Goal: Task Accomplishment & Management: Complete application form

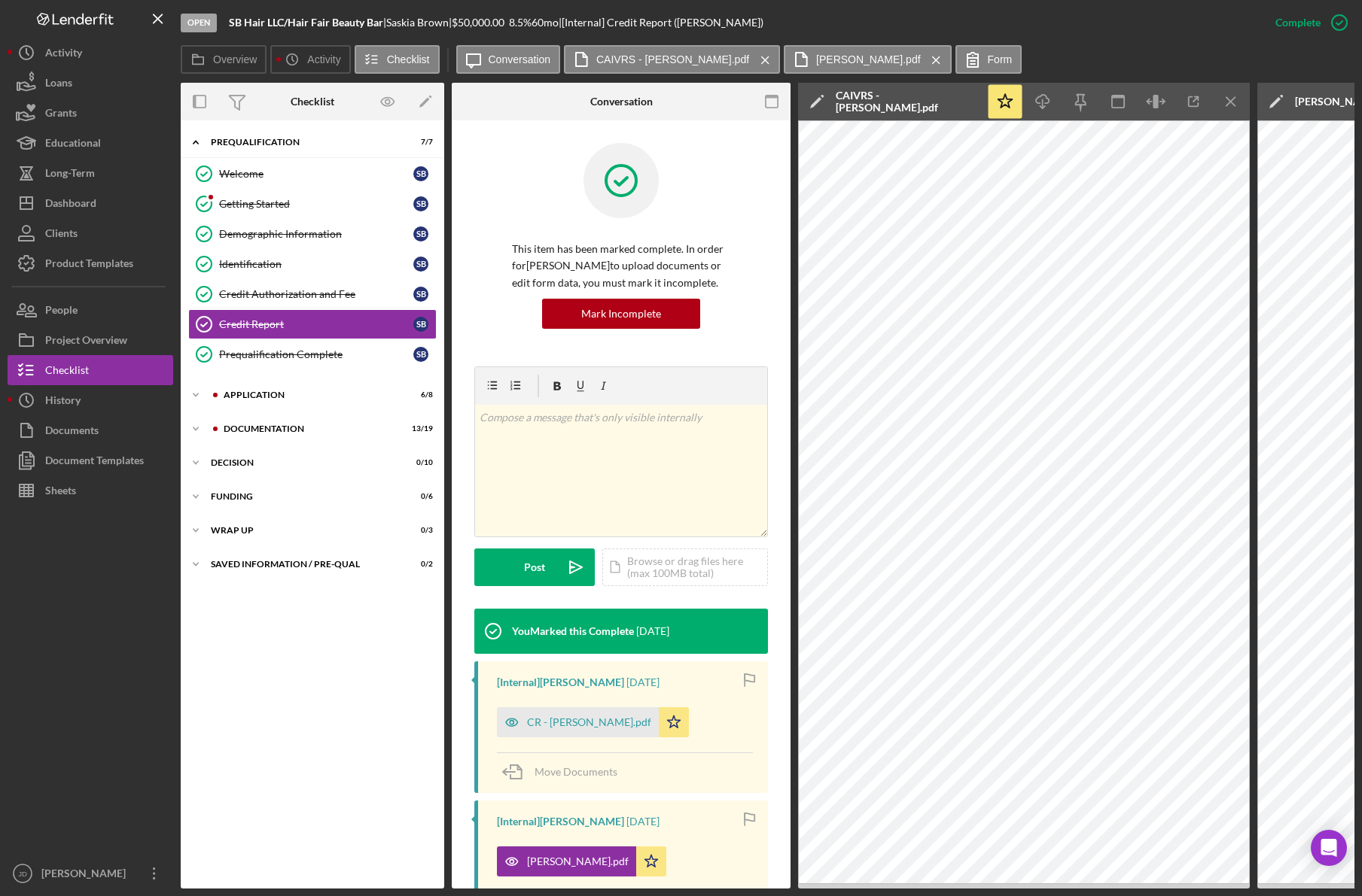
scroll to position [299, 0]
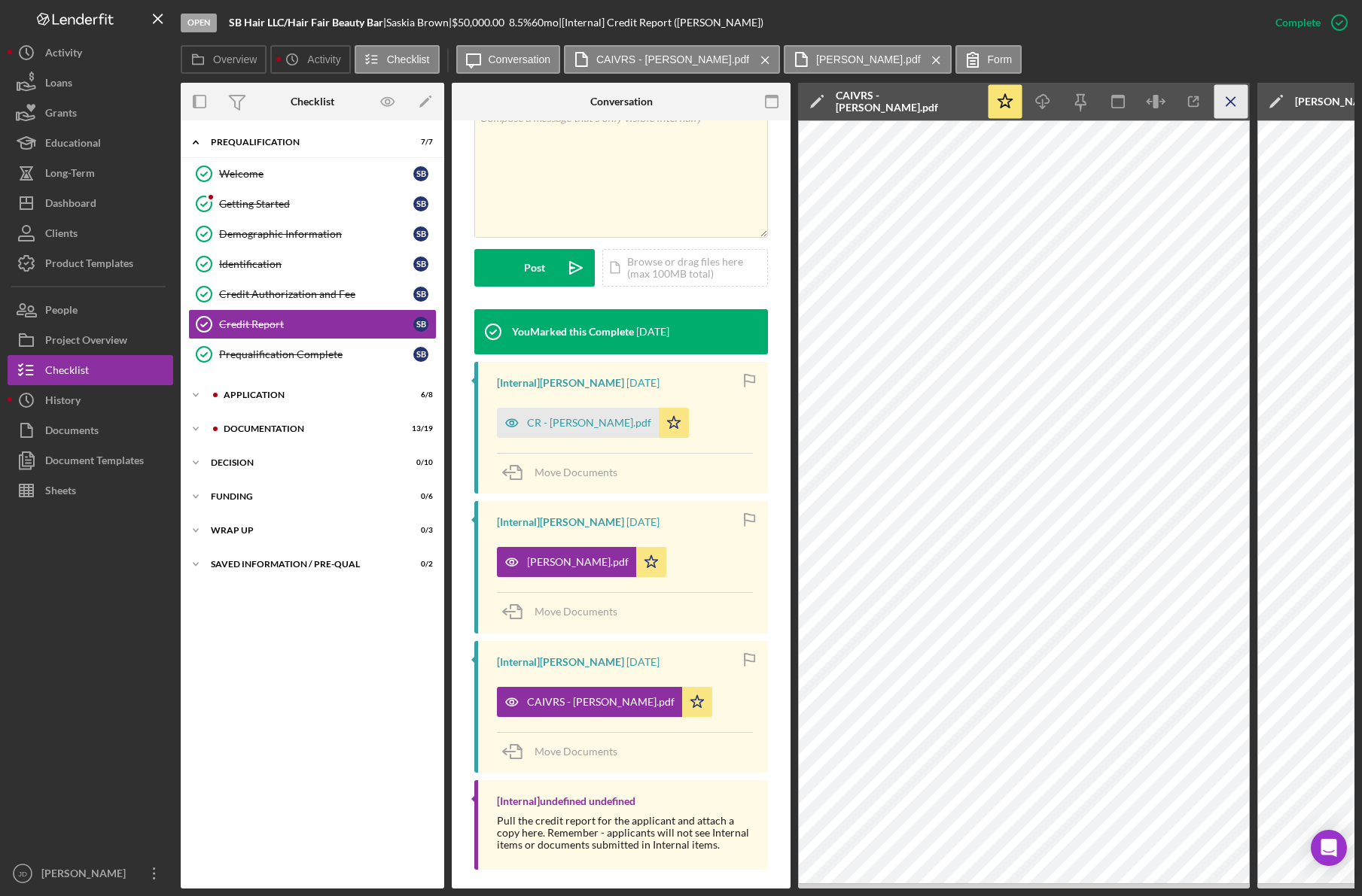
click at [1230, 103] on line "button" at bounding box center [1230, 101] width 8 height 8
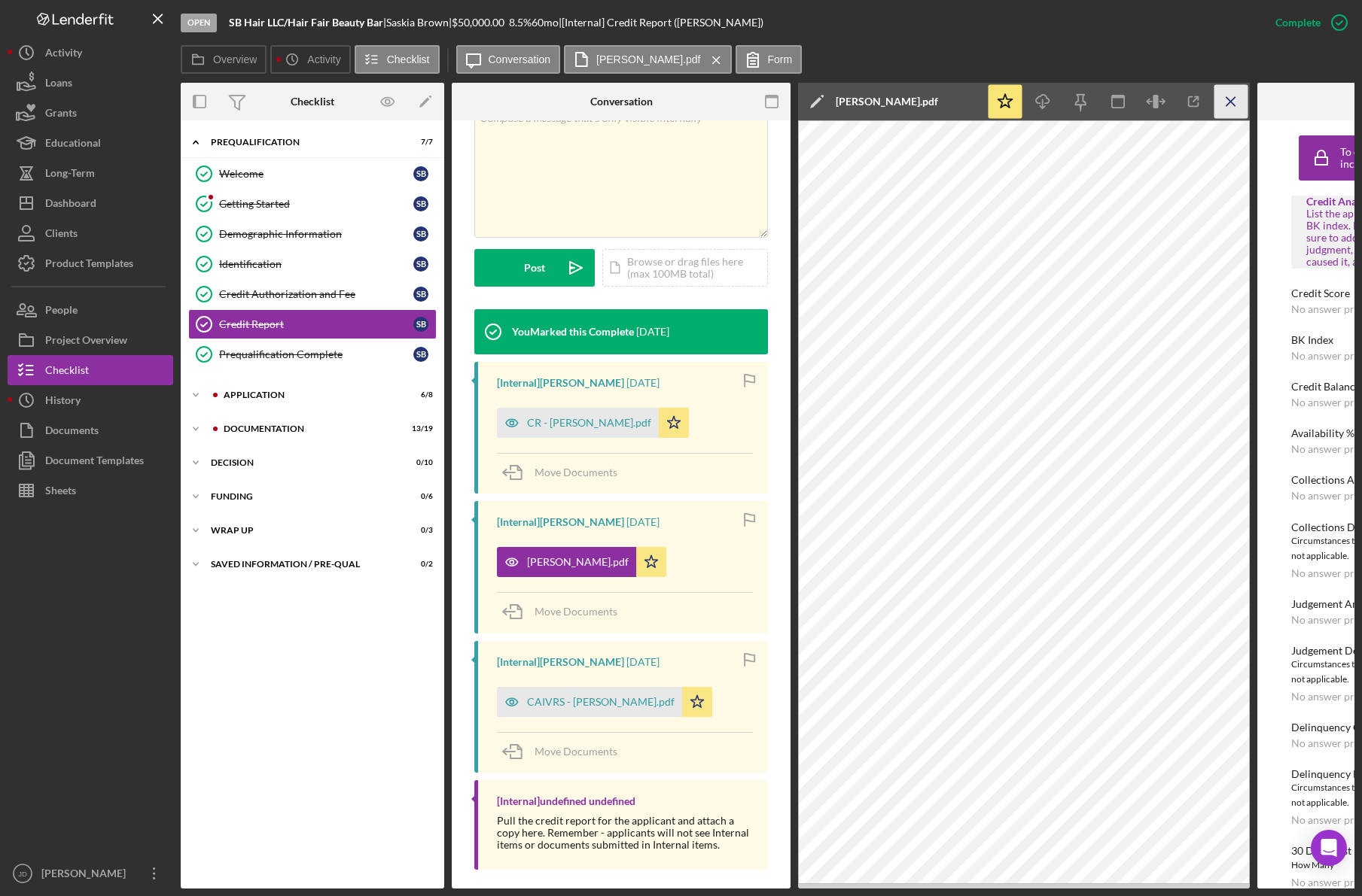
click at [1230, 100] on line "button" at bounding box center [1230, 101] width 8 height 8
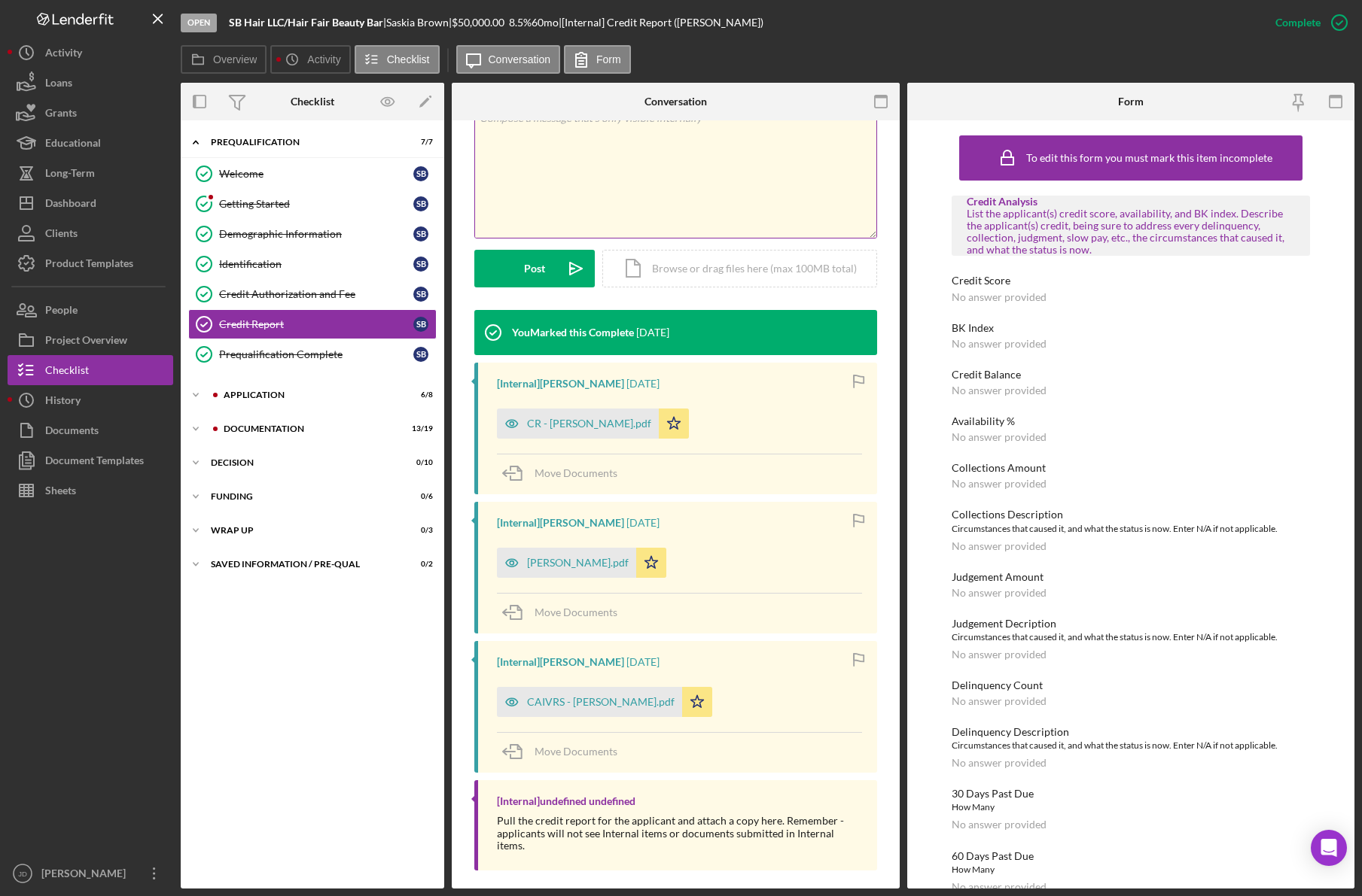
scroll to position [0, 0]
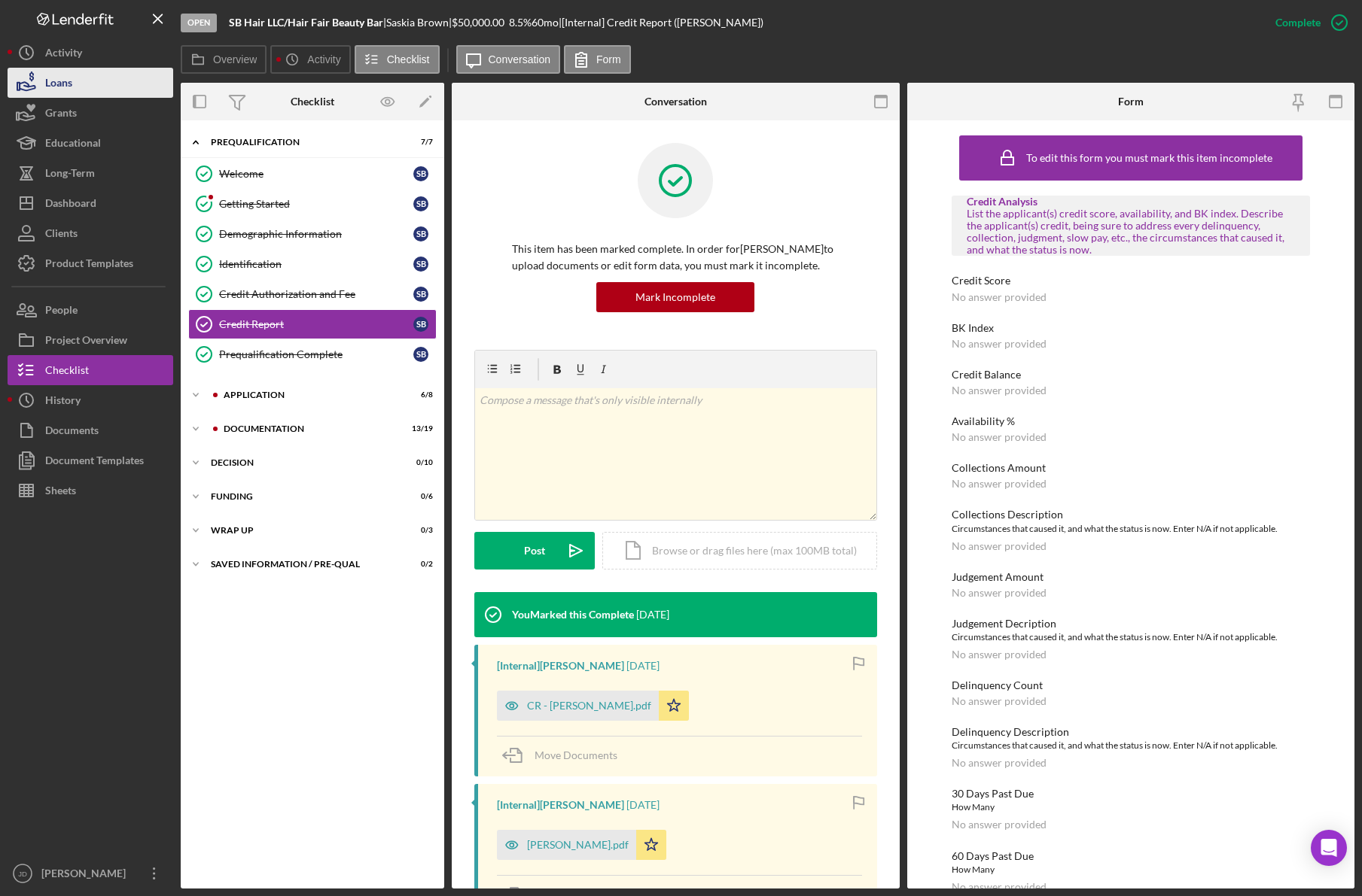
click at [69, 85] on div "Loans" at bounding box center [59, 85] width 27 height 34
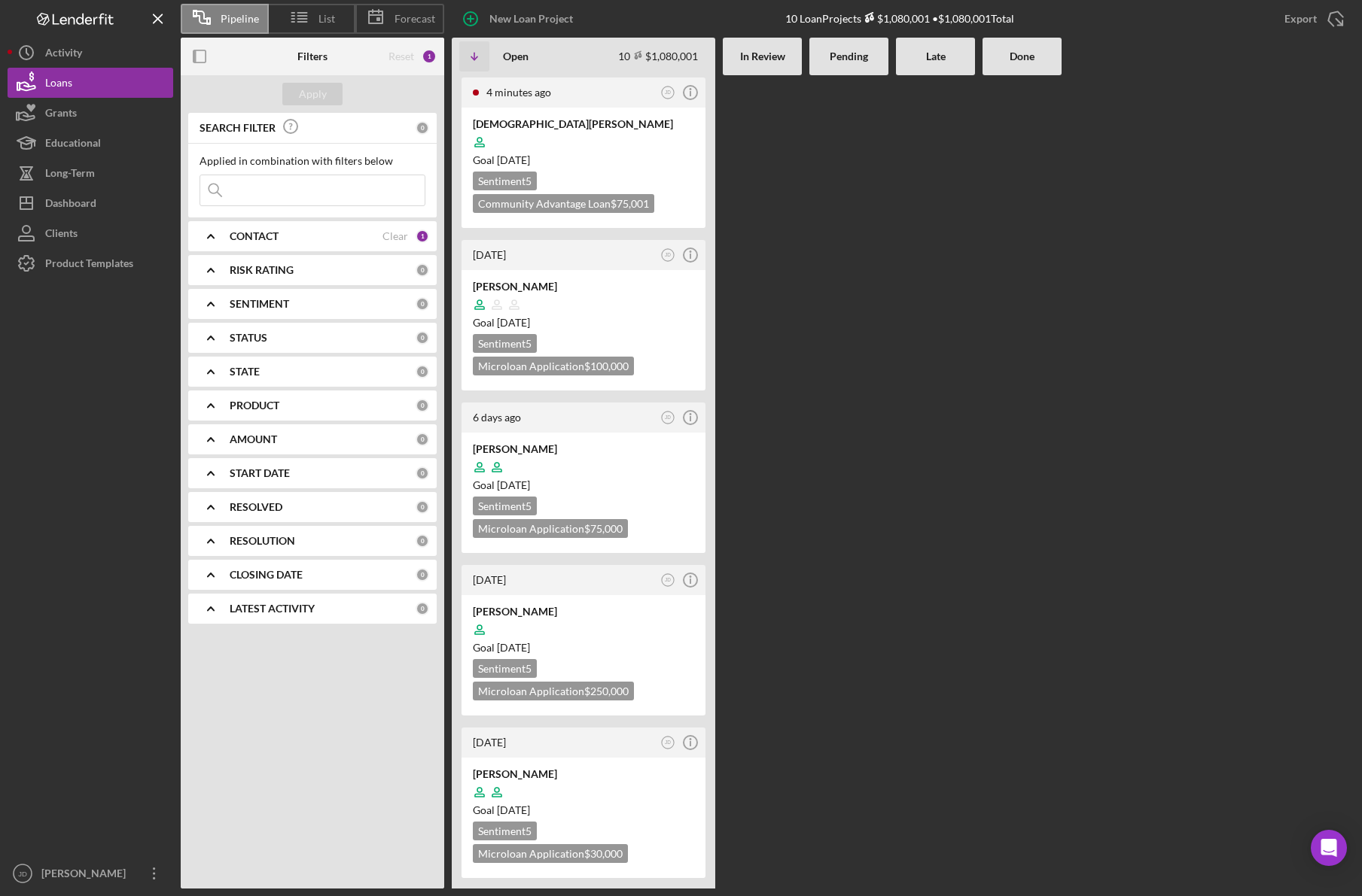
click at [213, 238] on polyline at bounding box center [210, 236] width 6 height 3
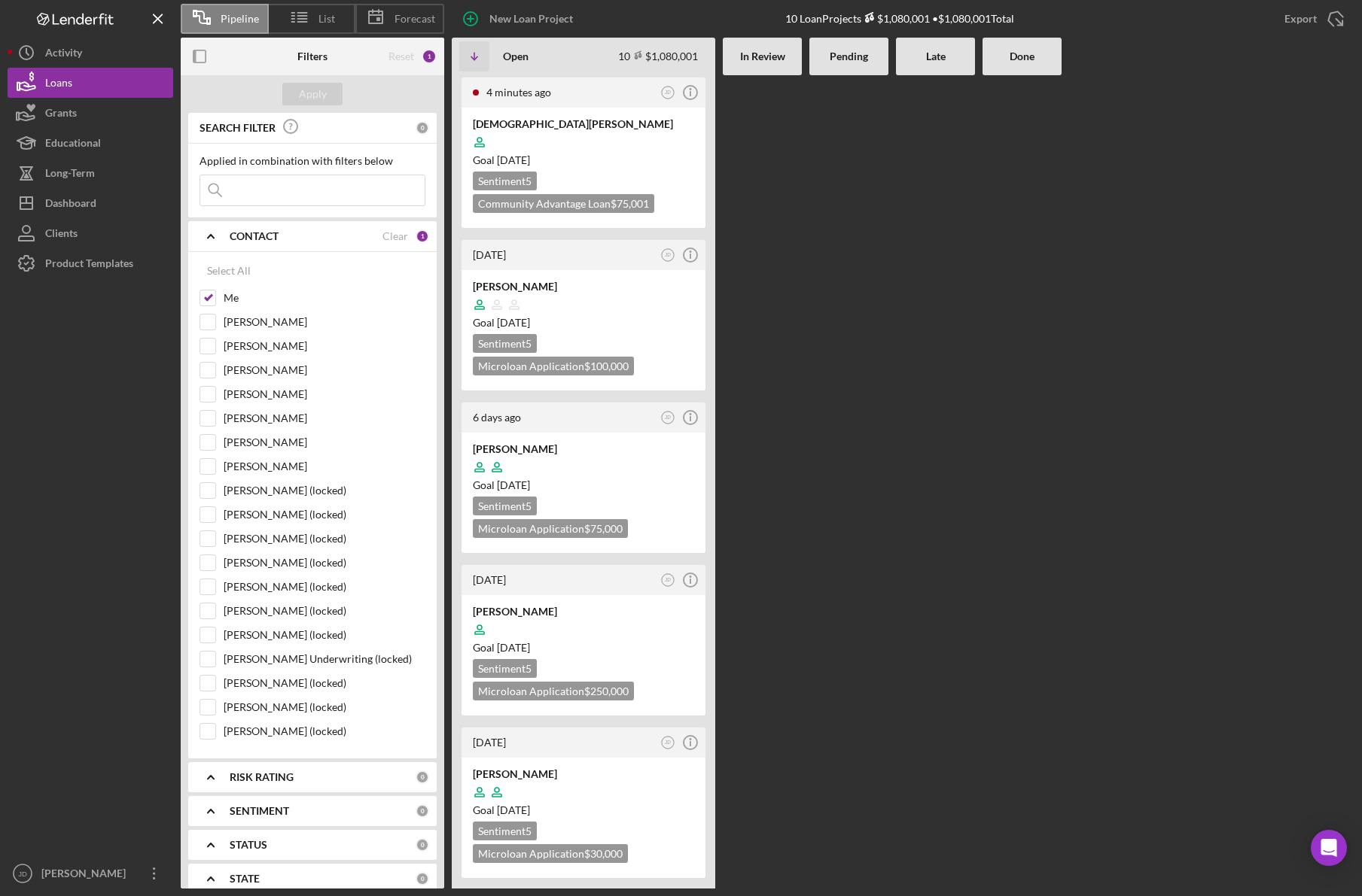
click at [270, 234] on b "CONTACT" at bounding box center [254, 236] width 49 height 12
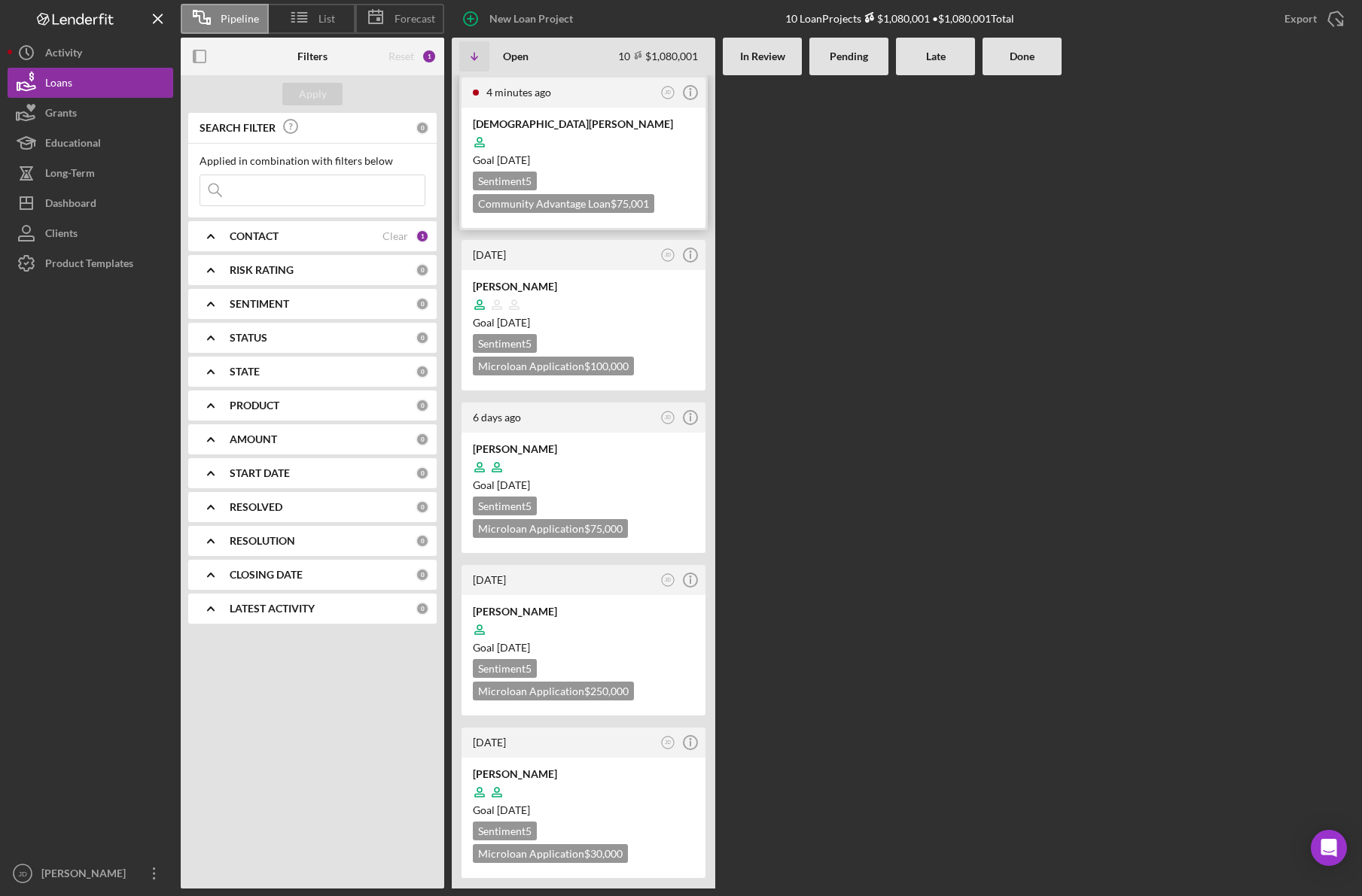
click at [551, 146] on div at bounding box center [584, 142] width 222 height 29
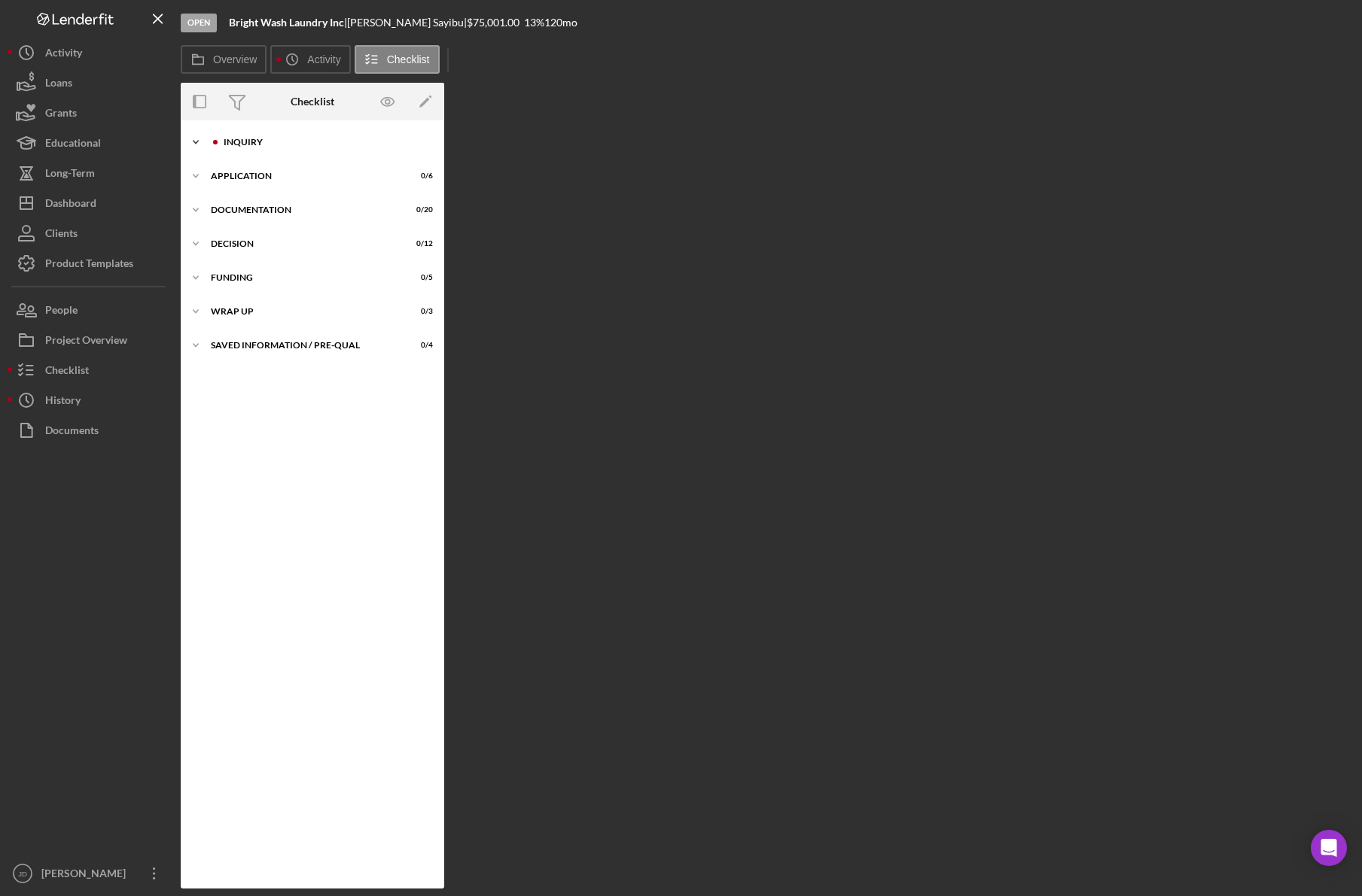
click at [191, 139] on icon "Icon/Expander" at bounding box center [196, 142] width 30 height 30
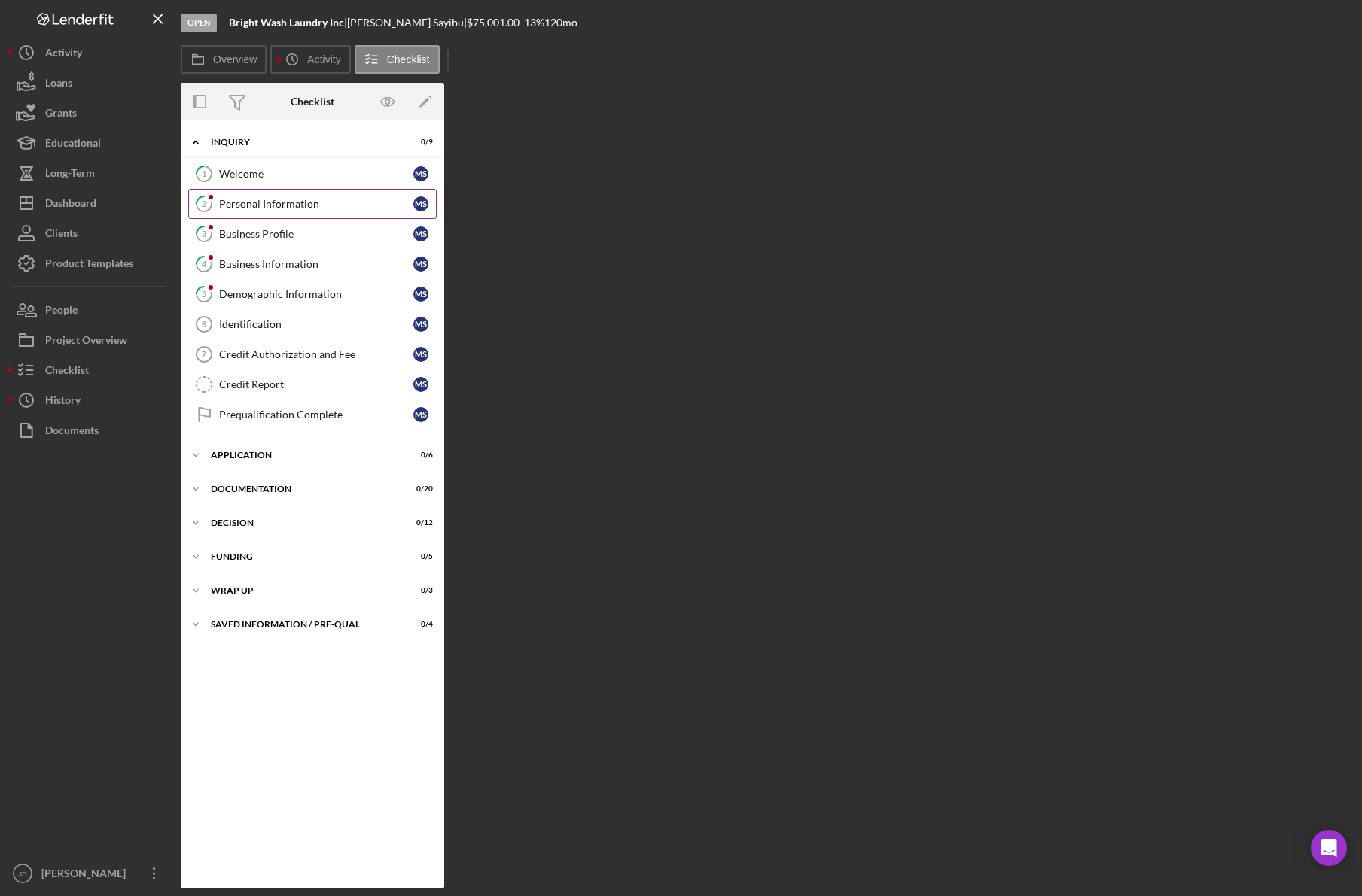
click at [274, 209] on div "Personal Information" at bounding box center [315, 204] width 194 height 12
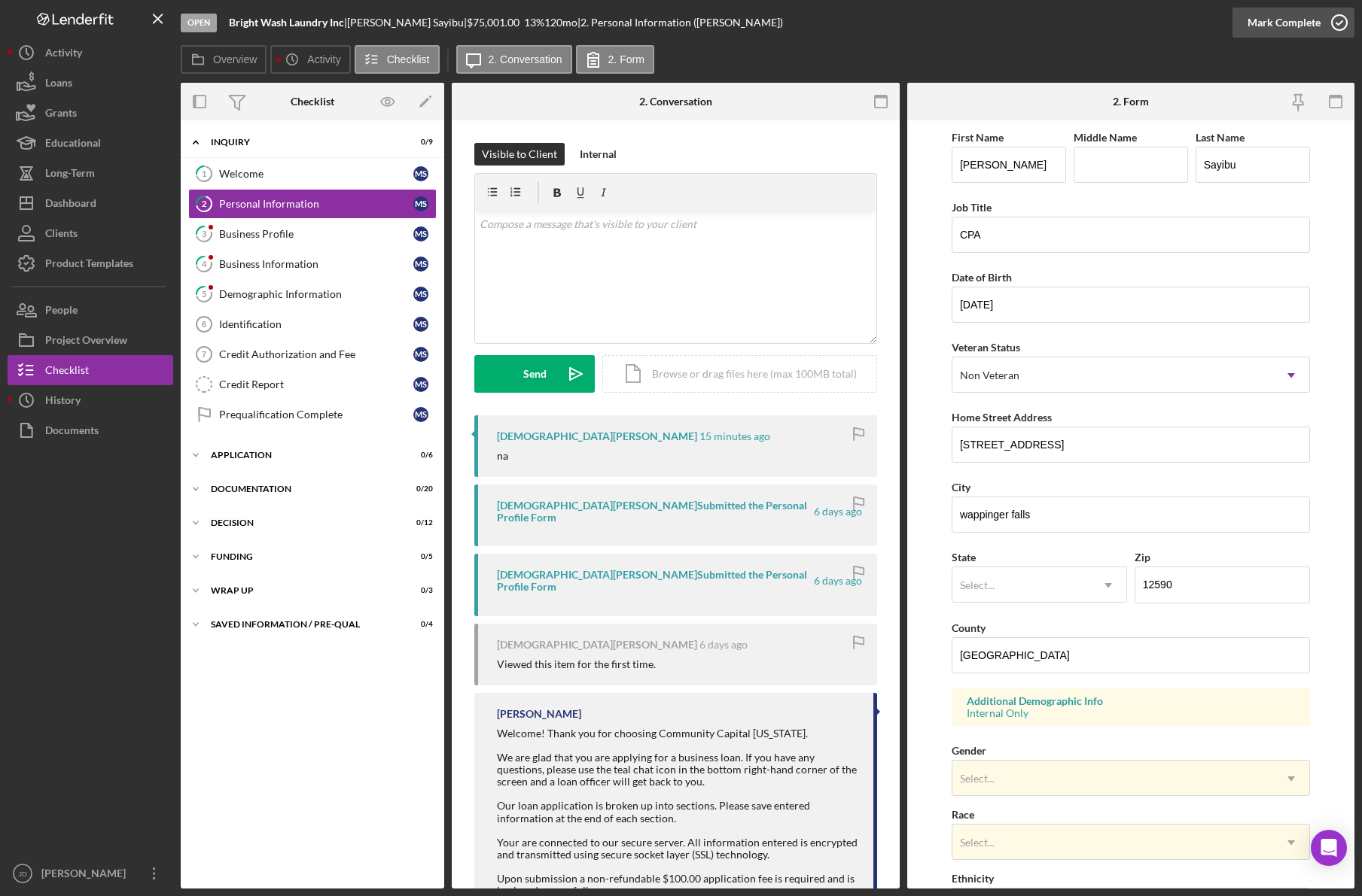
click at [1336, 21] on icon "button" at bounding box center [1340, 22] width 38 height 38
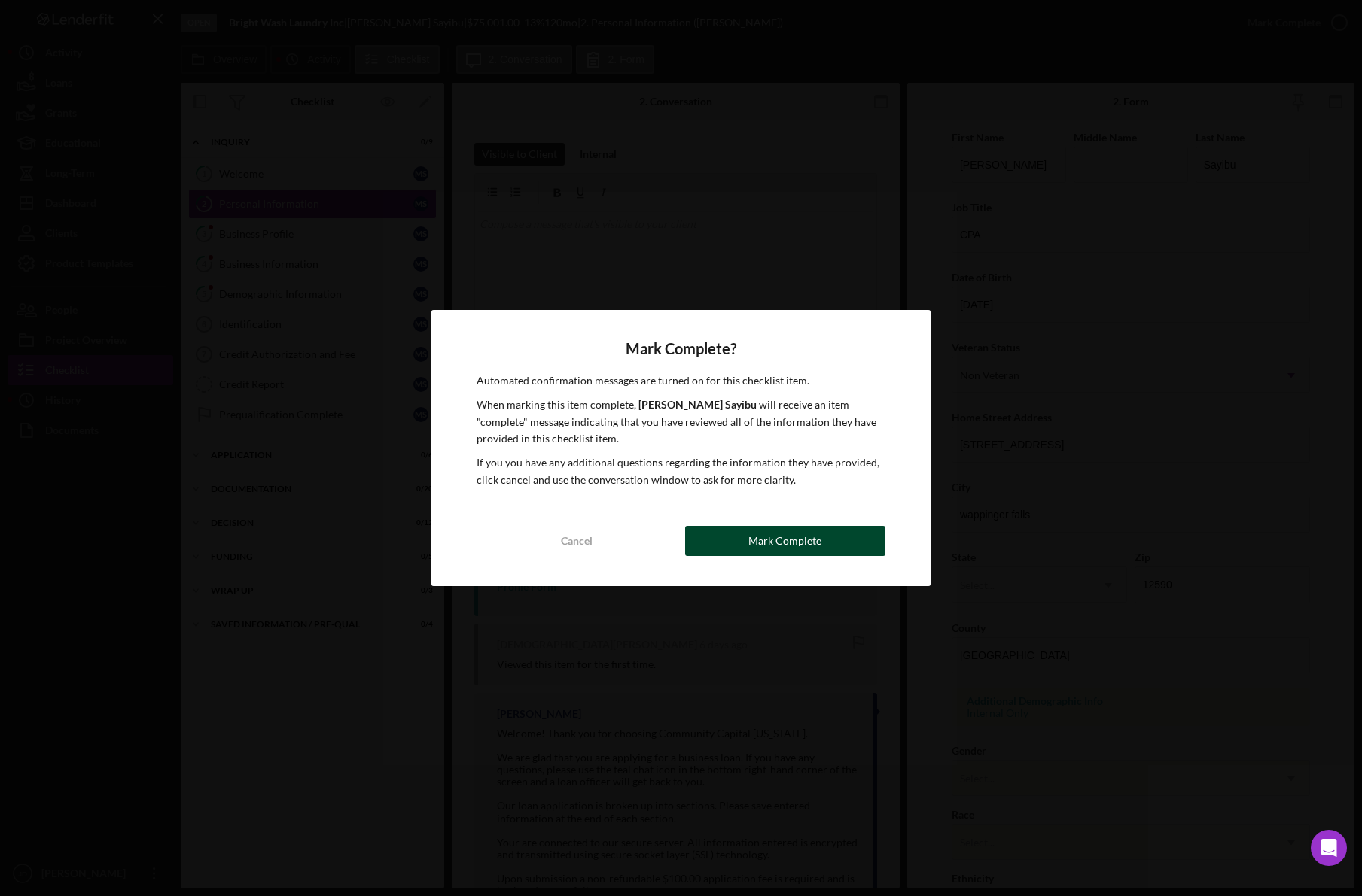
click at [738, 547] on button "Mark Complete" at bounding box center [786, 541] width 200 height 30
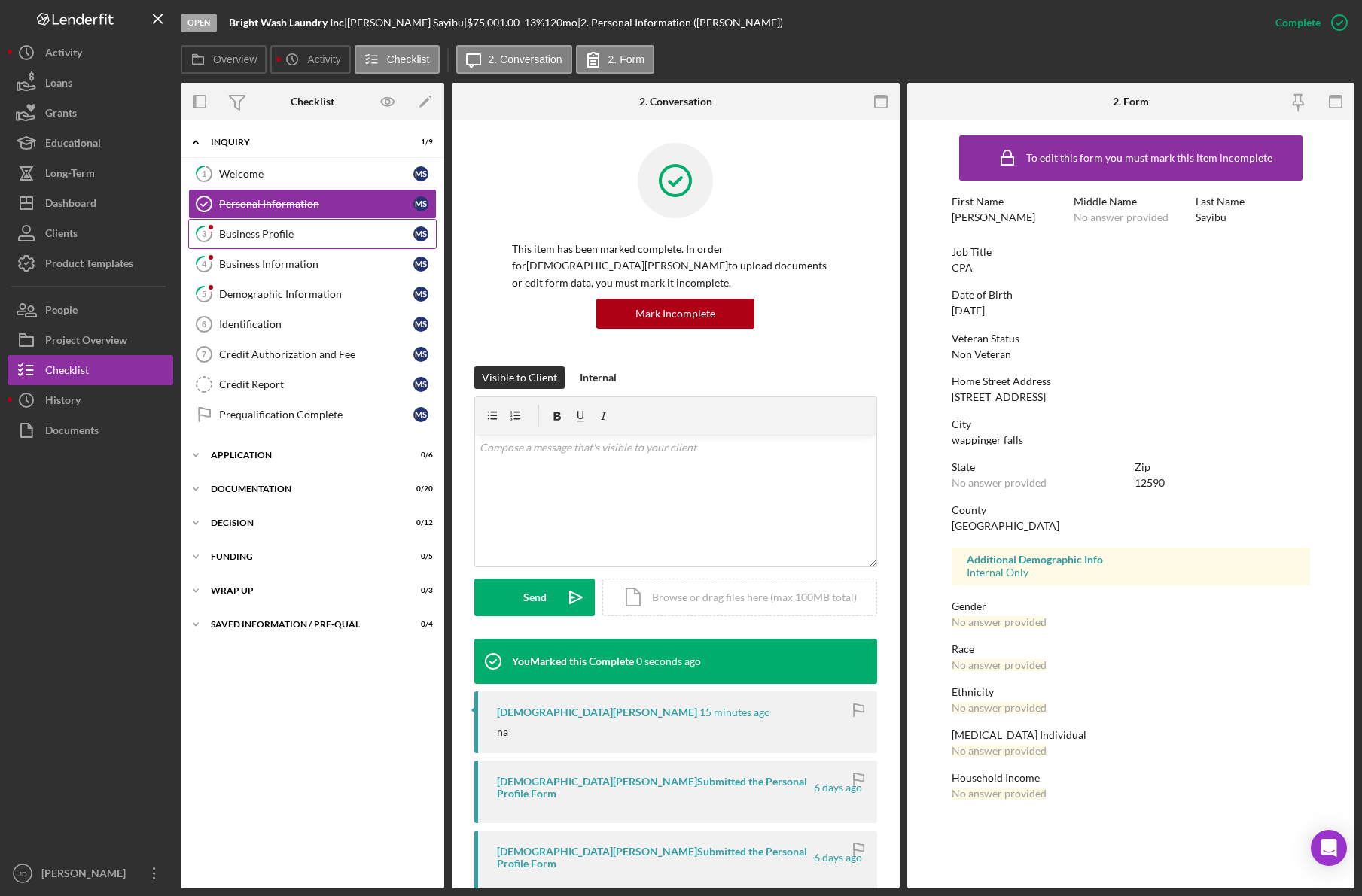
click at [260, 233] on div "Business Profile" at bounding box center [315, 233] width 194 height 12
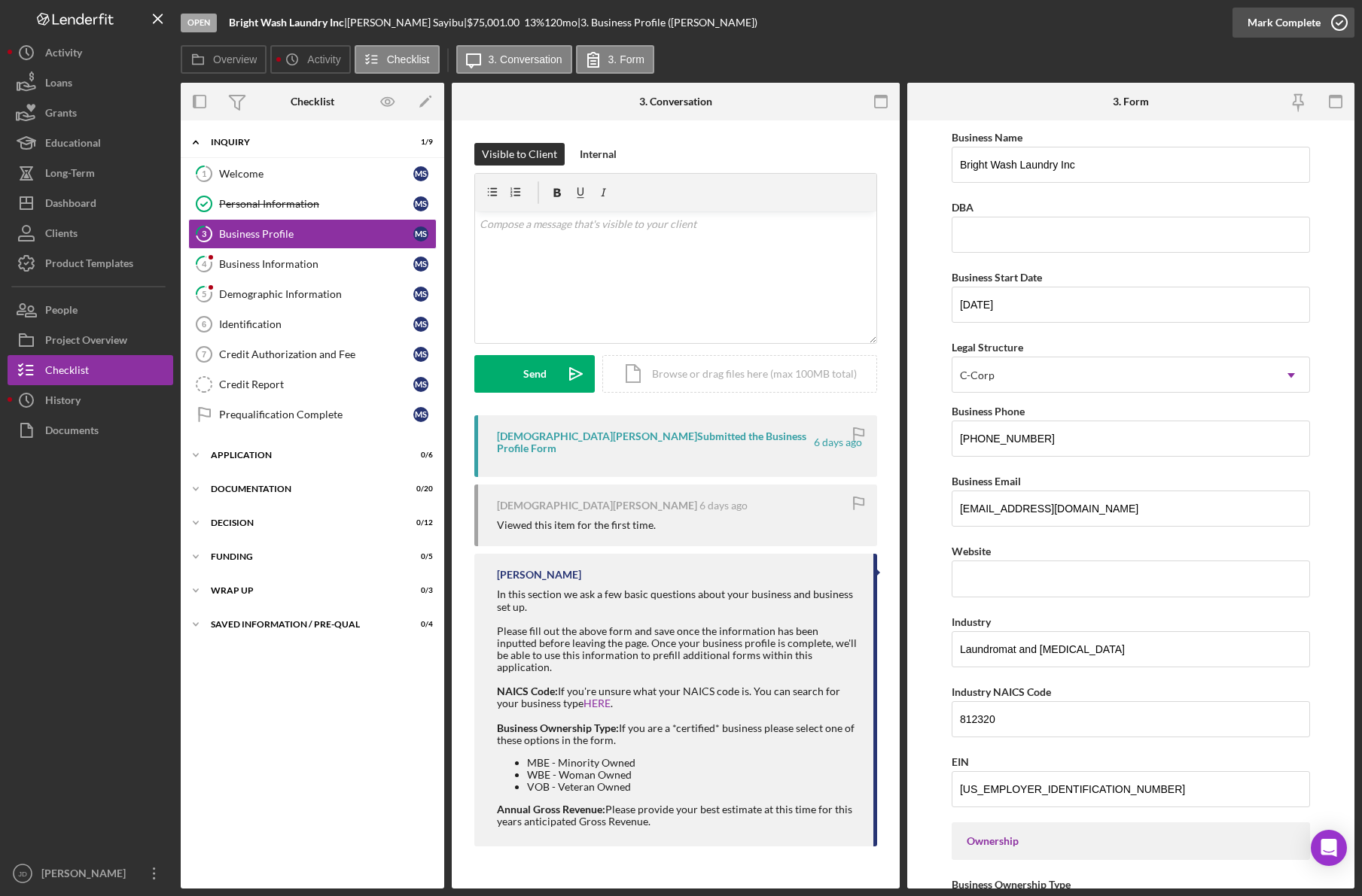
click at [1338, 26] on icon "button" at bounding box center [1340, 22] width 38 height 38
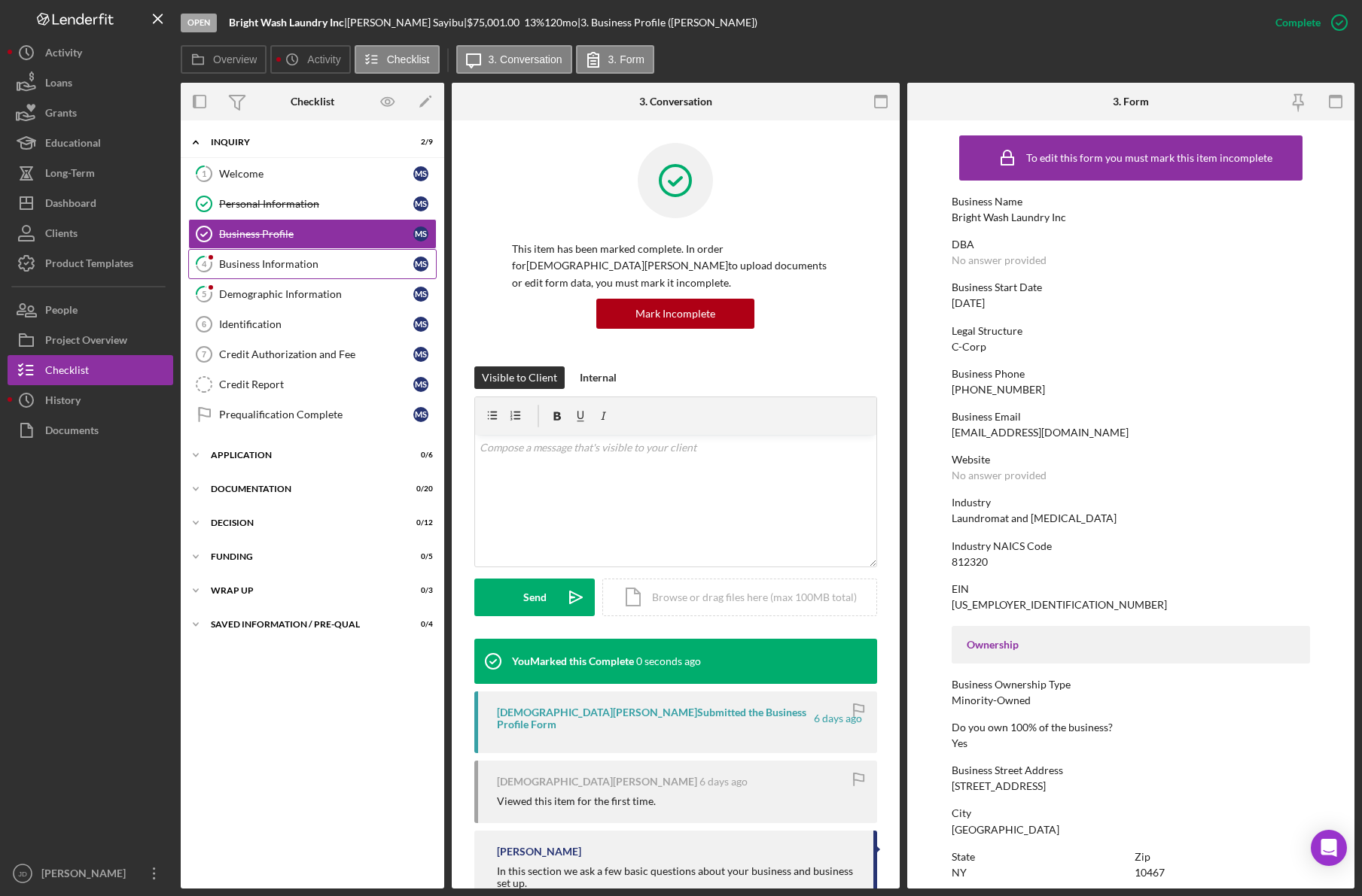
click at [256, 271] on link "4 Business Information M S" at bounding box center [313, 264] width 248 height 30
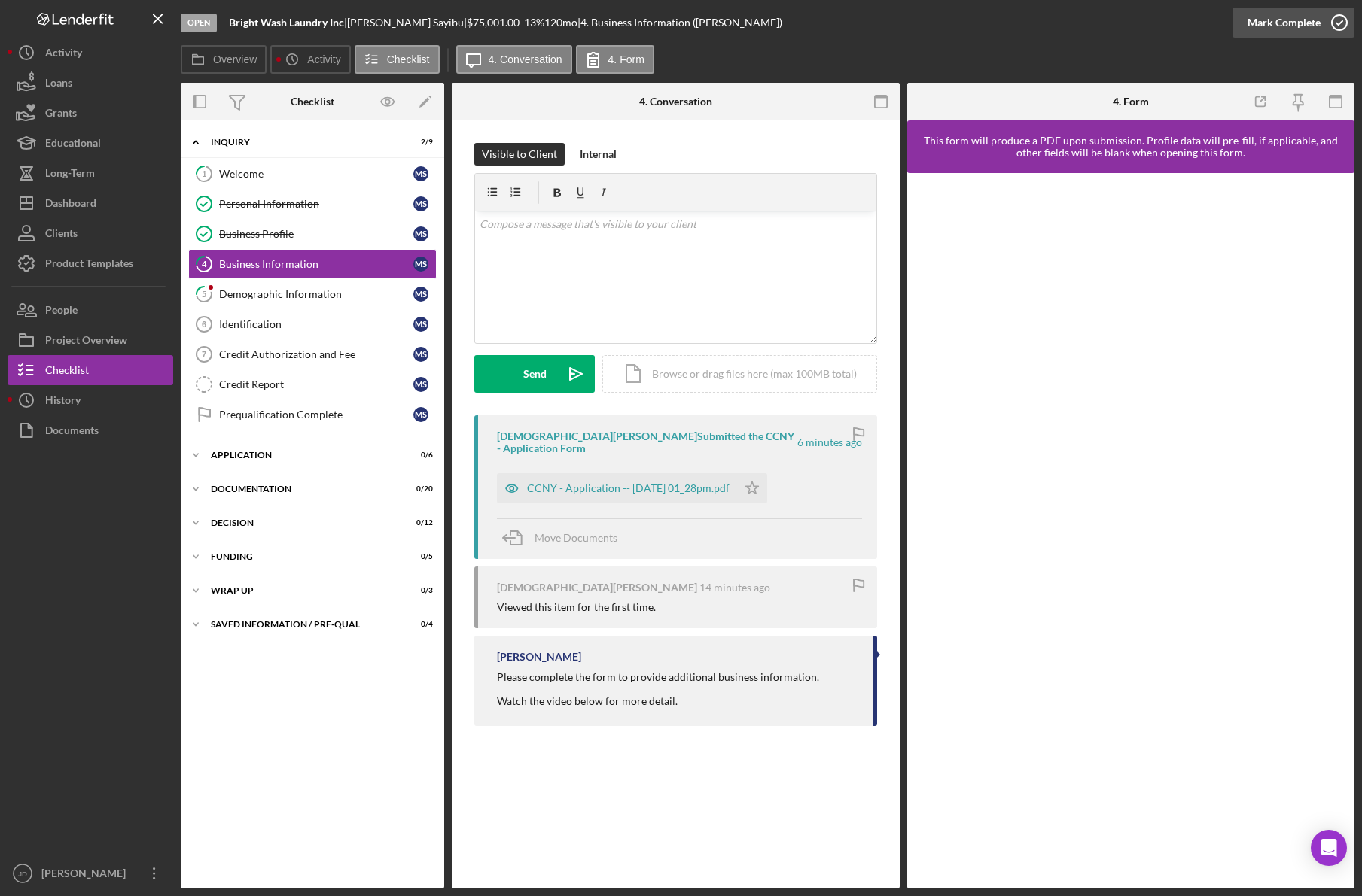
click at [1344, 21] on icon "button" at bounding box center [1340, 22] width 38 height 38
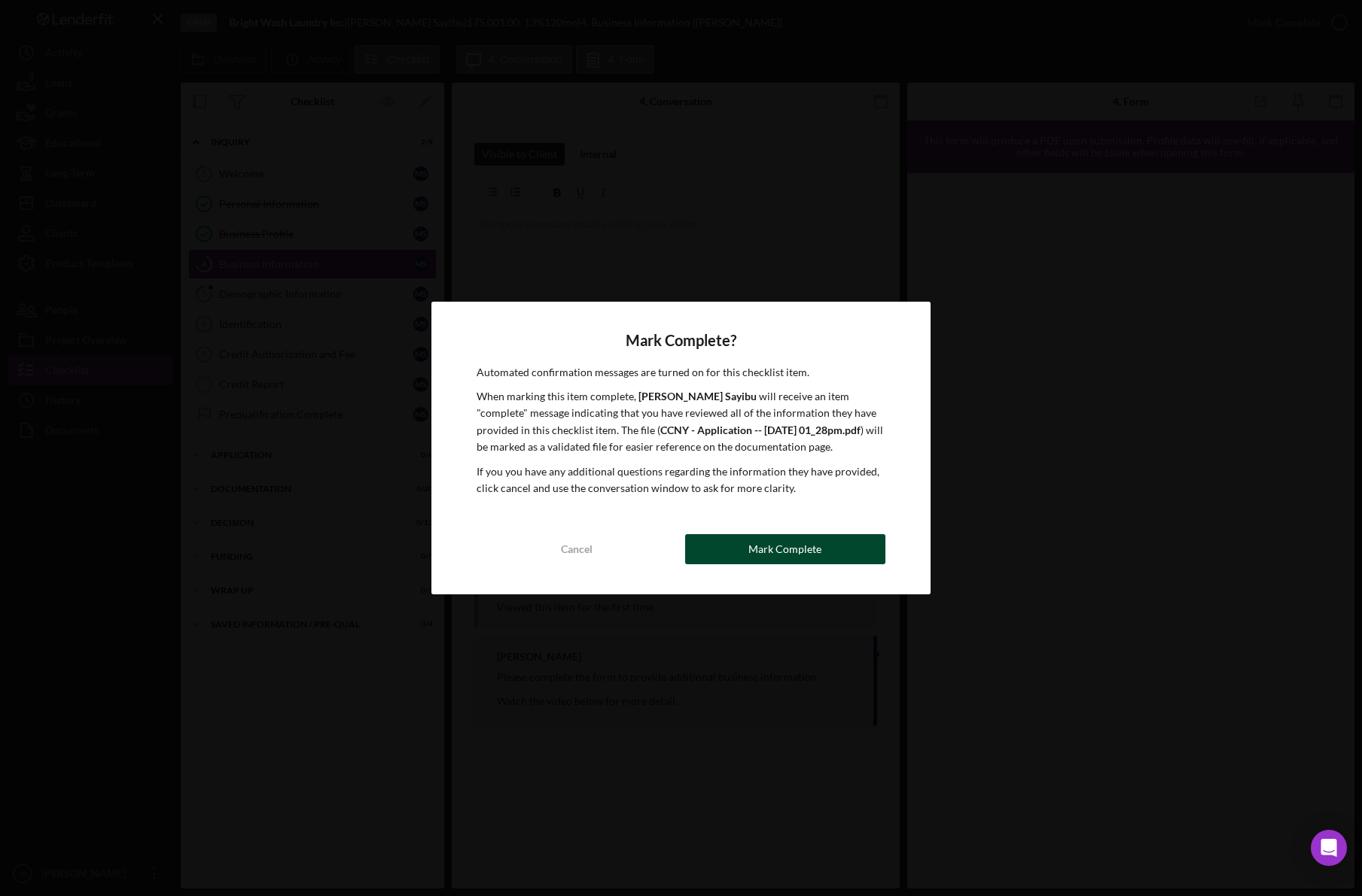
click at [807, 552] on div "Mark Complete" at bounding box center [785, 549] width 73 height 30
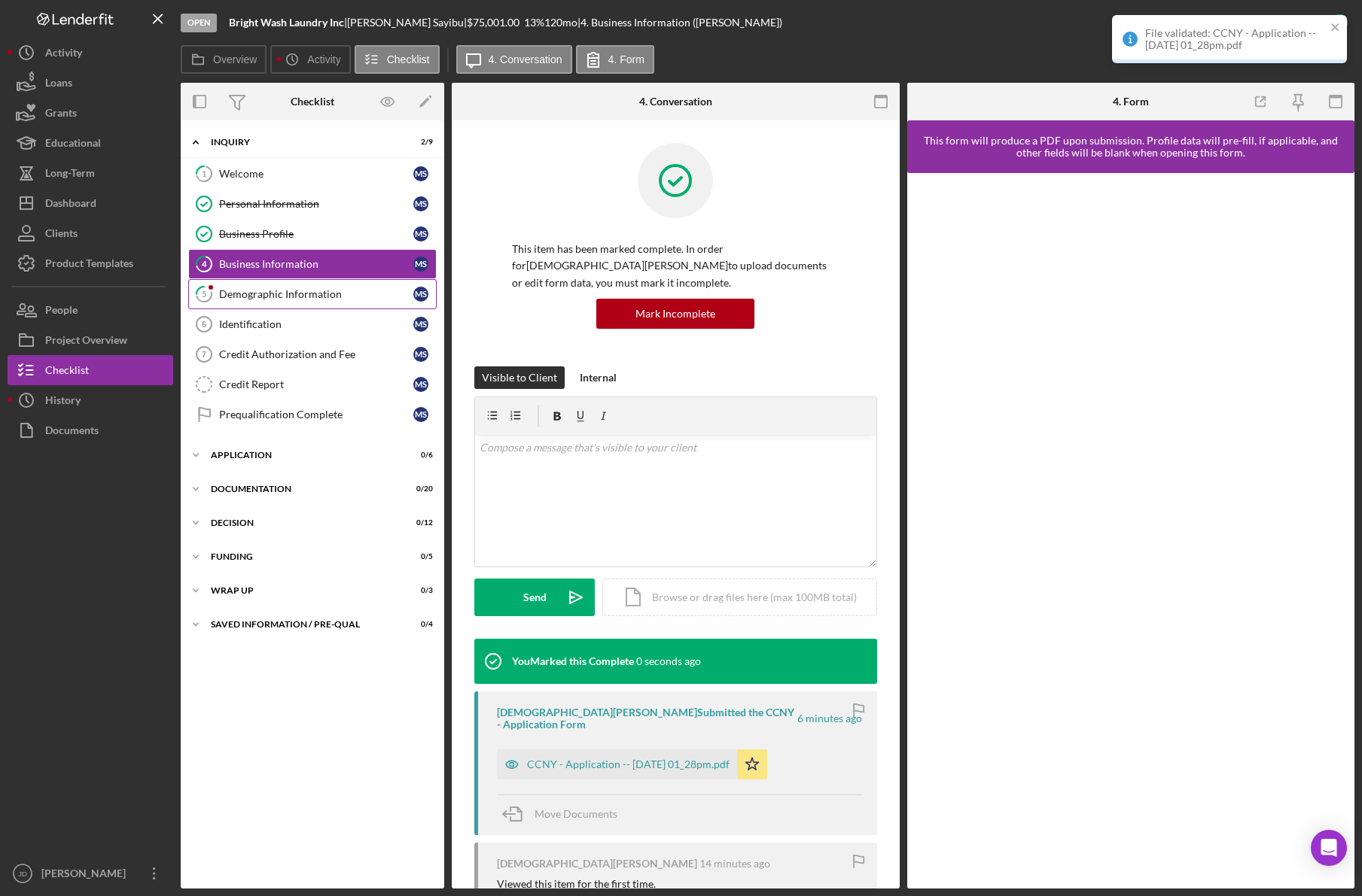
click at [287, 289] on div "Demographic Information" at bounding box center [315, 294] width 194 height 12
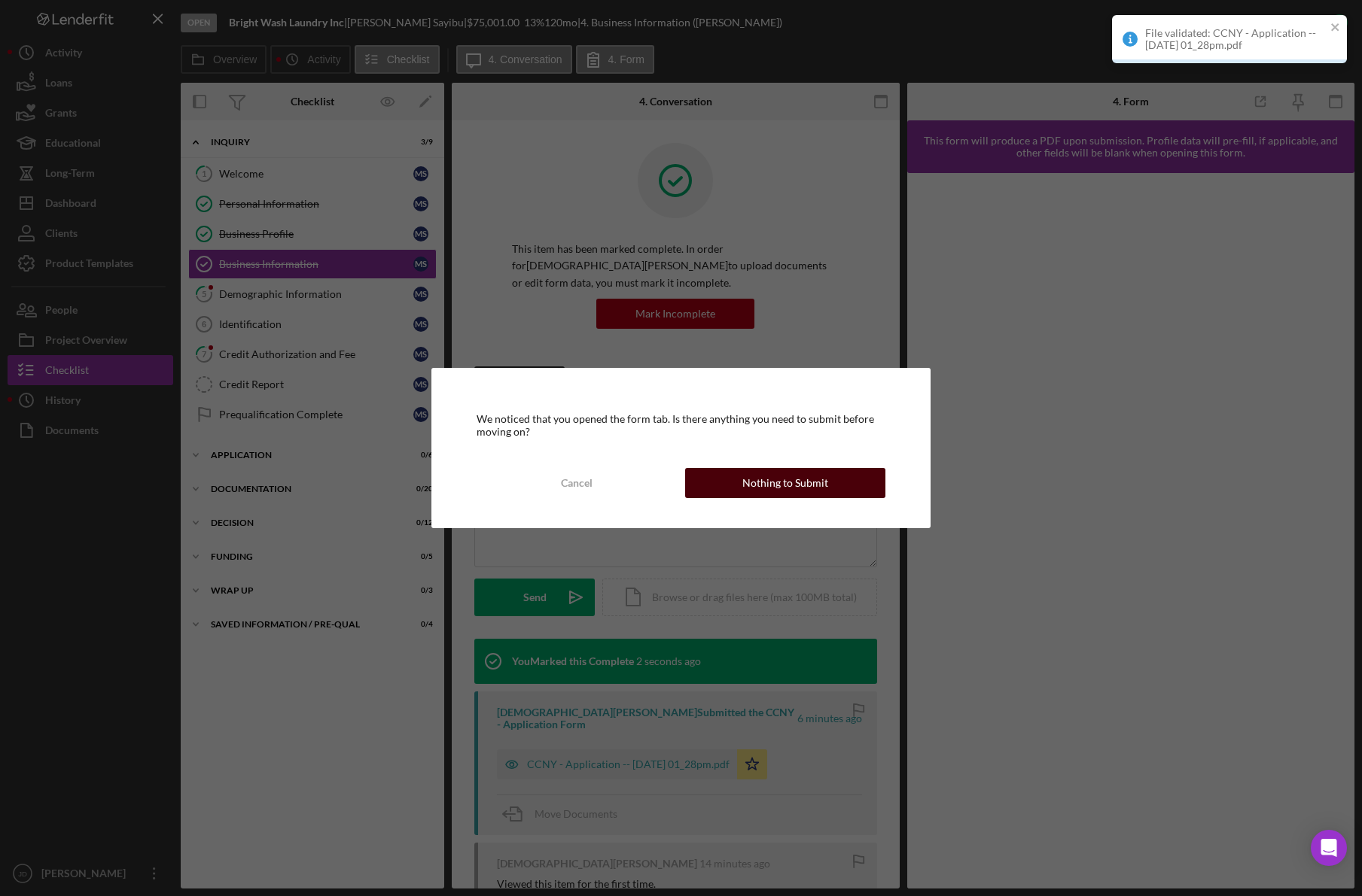
click at [804, 489] on div "Nothing to Submit" at bounding box center [786, 483] width 86 height 30
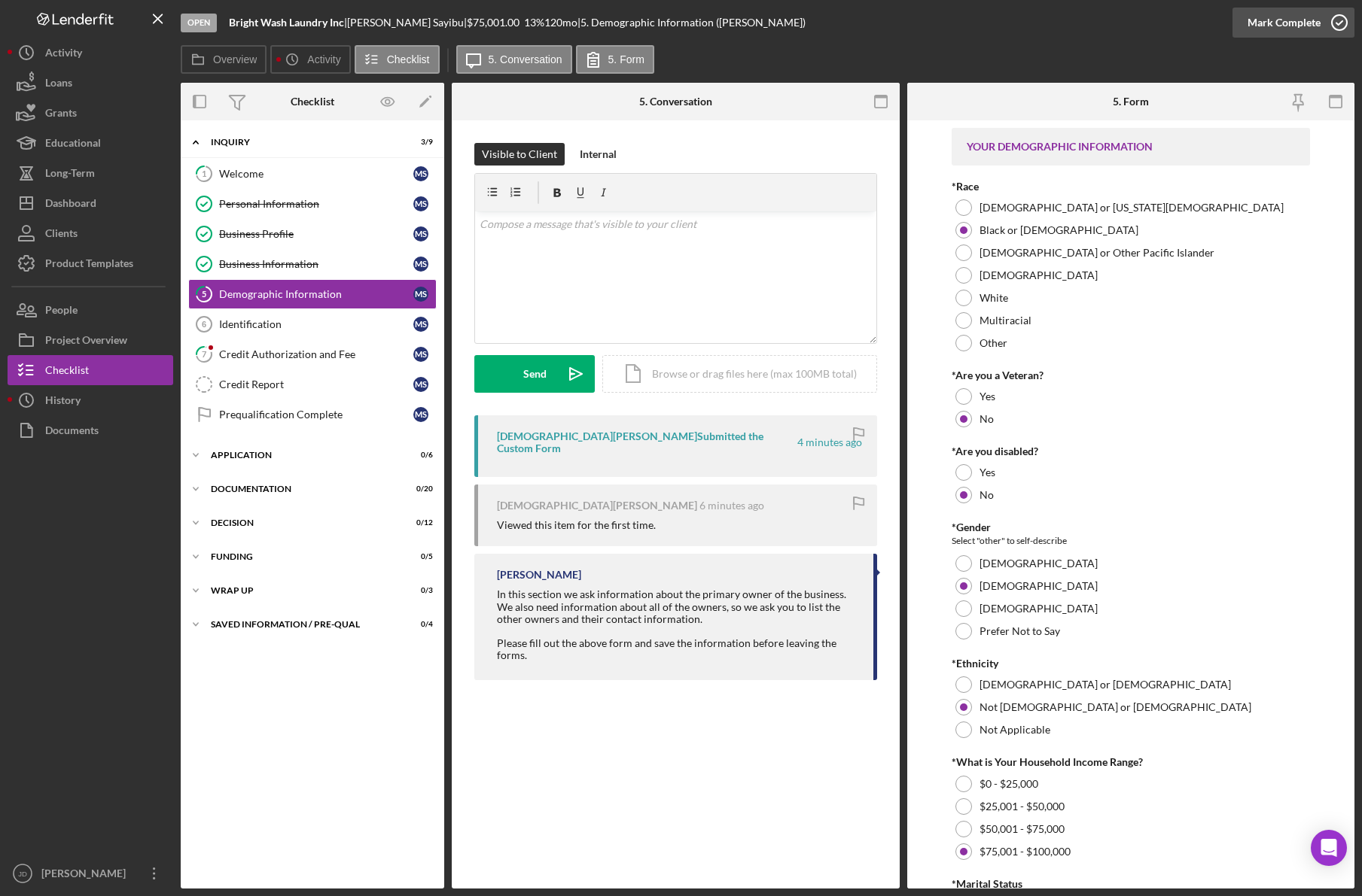
click at [1335, 24] on icon "button" at bounding box center [1340, 22] width 38 height 38
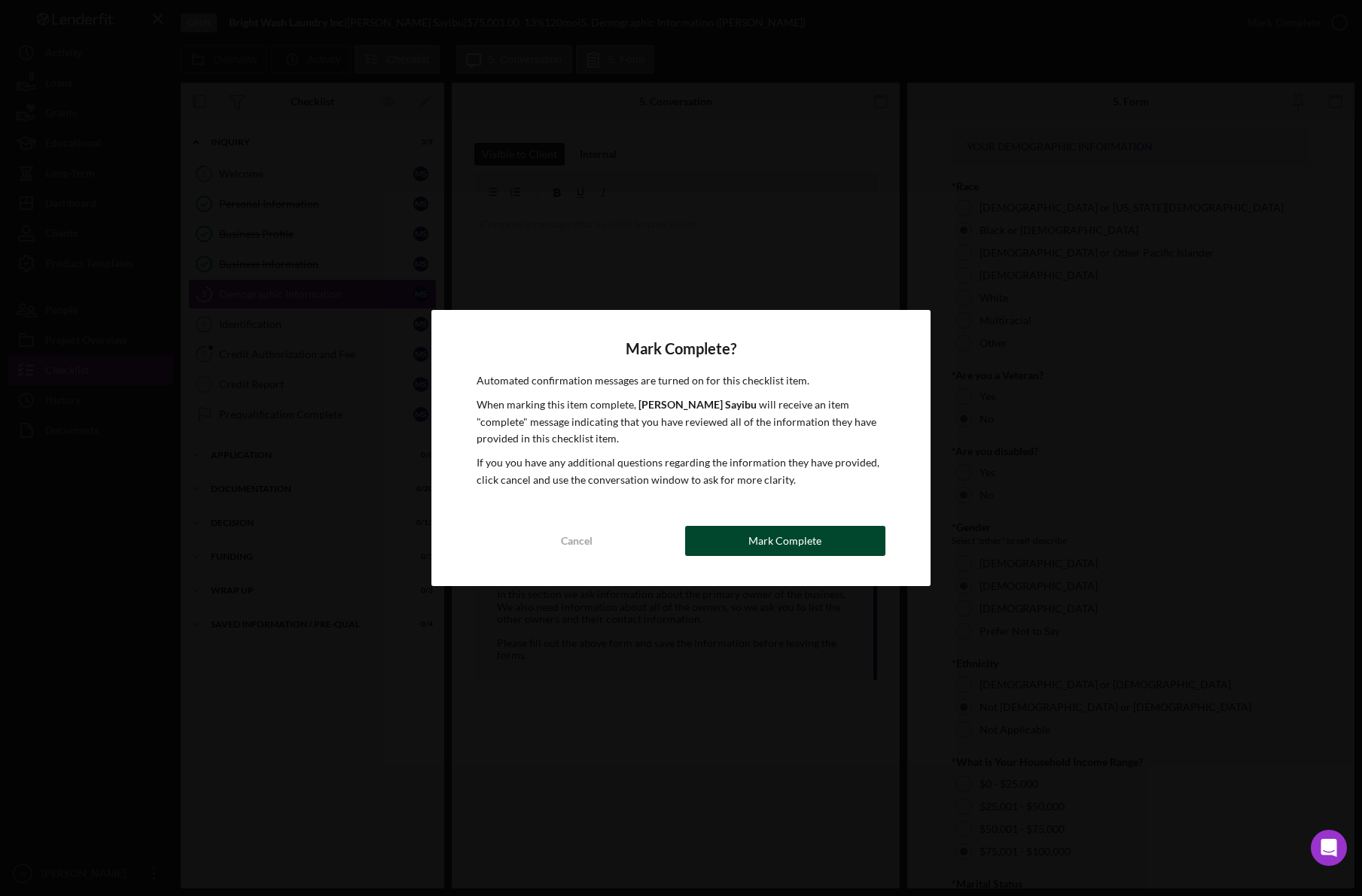
click at [851, 540] on button "Mark Complete" at bounding box center [786, 541] width 200 height 30
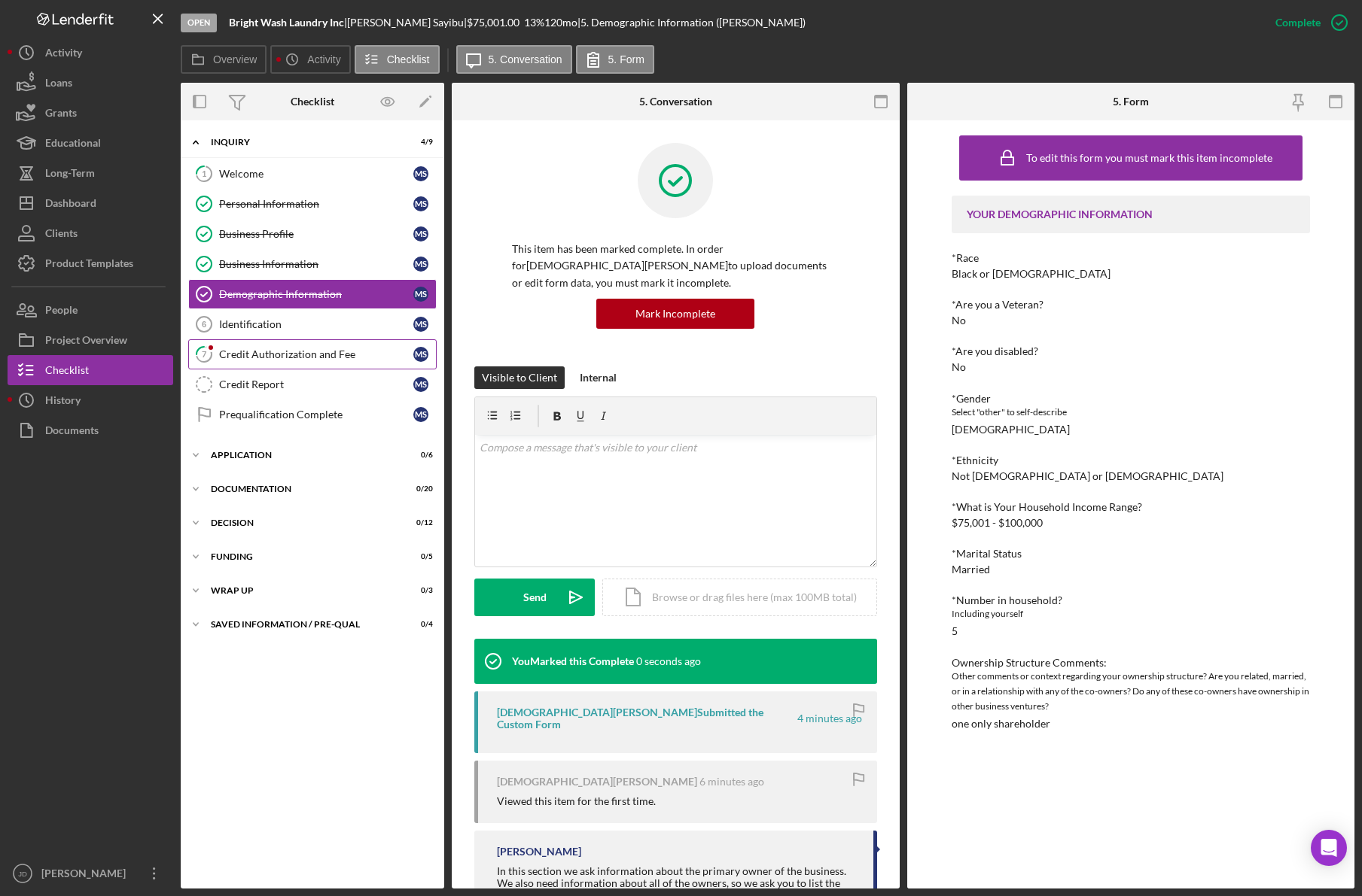
click at [289, 355] on div "Credit Authorization and Fee" at bounding box center [315, 354] width 194 height 12
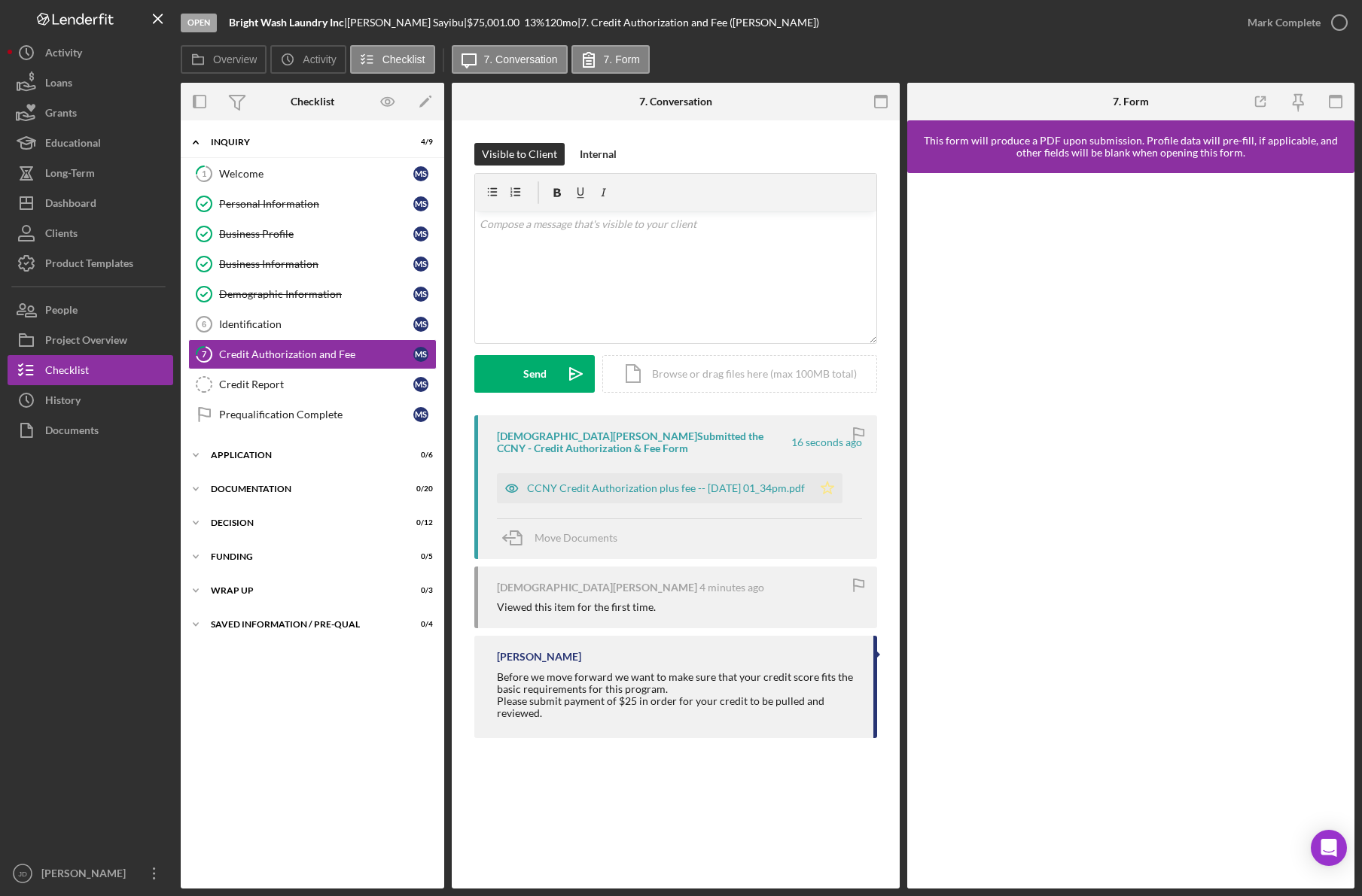
click at [838, 484] on icon "Icon/Star" at bounding box center [828, 489] width 30 height 30
click at [1340, 21] on icon "button" at bounding box center [1340, 22] width 38 height 38
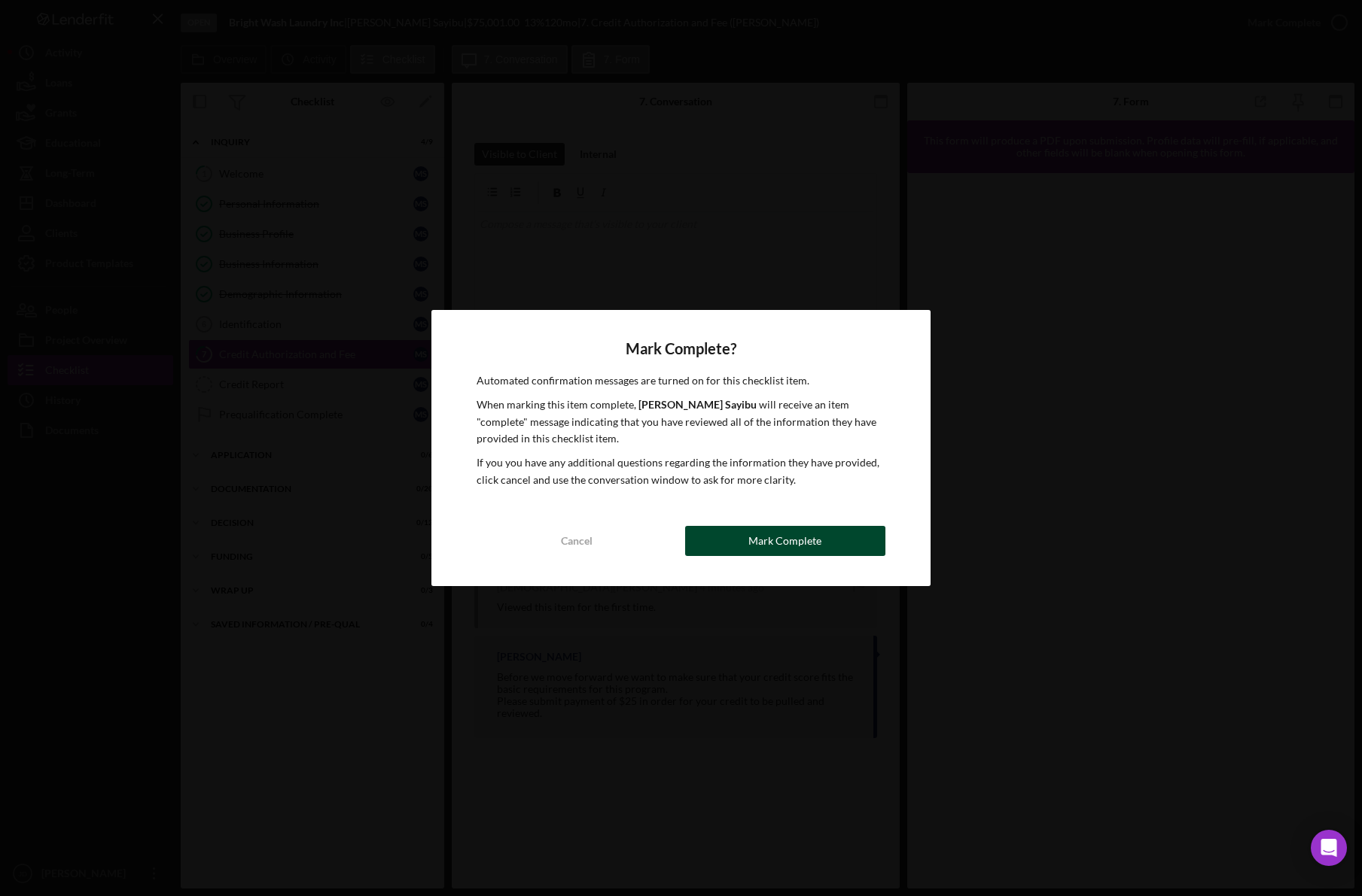
click at [796, 544] on div "Mark Complete" at bounding box center [785, 541] width 73 height 30
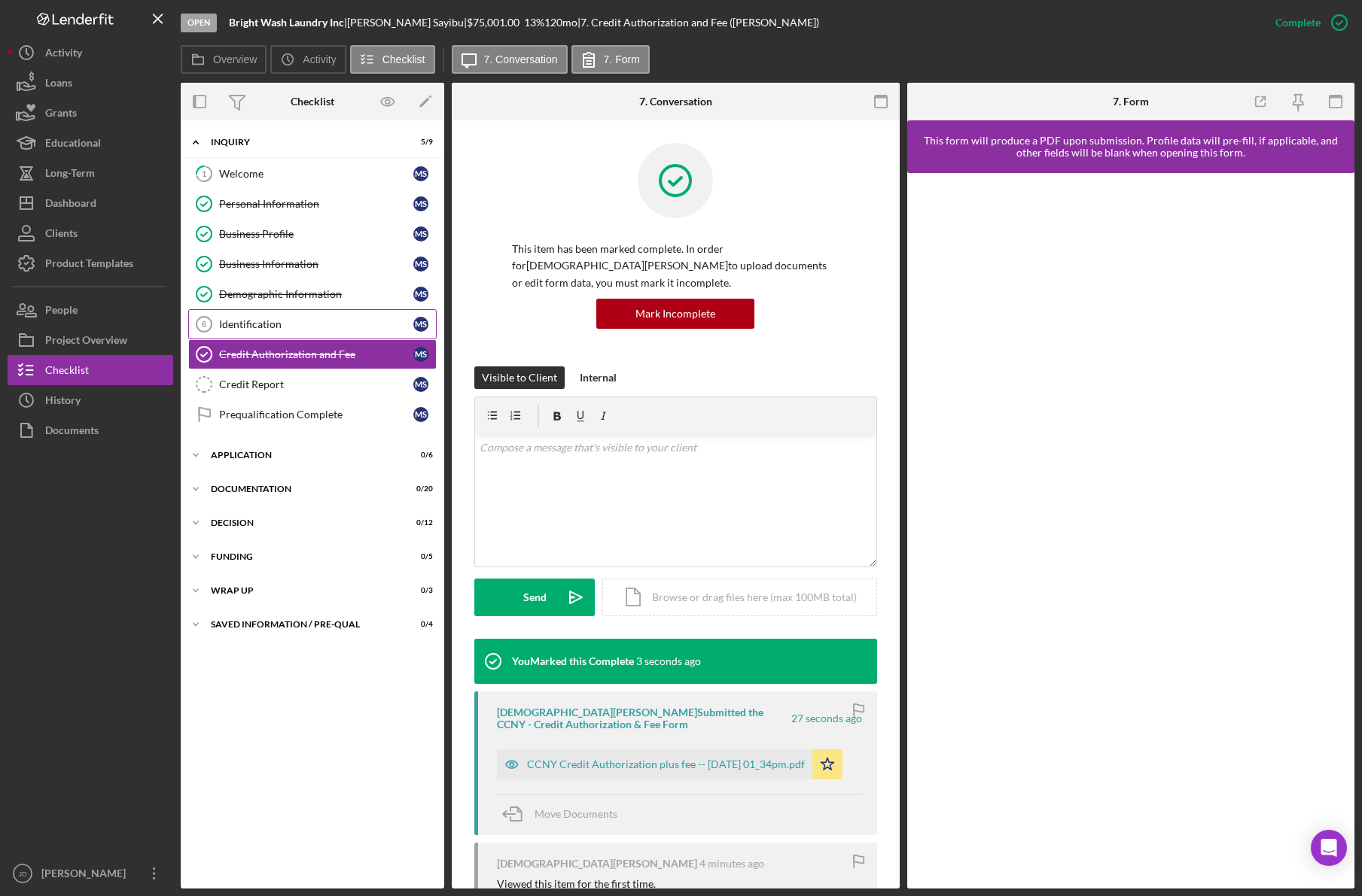
click at [235, 319] on div "Identification" at bounding box center [315, 323] width 194 height 12
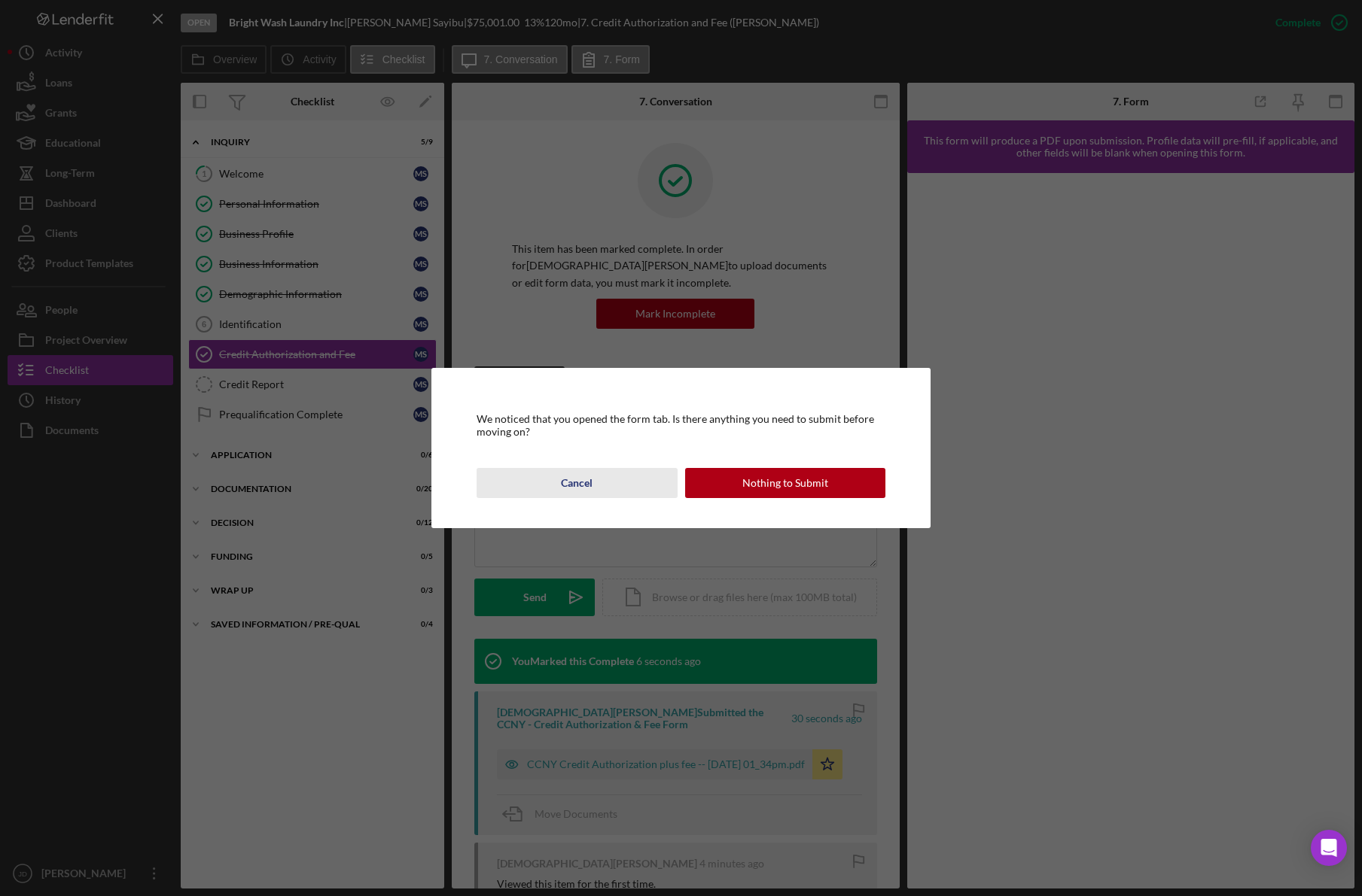
click at [567, 491] on div "Cancel" at bounding box center [576, 483] width 31 height 30
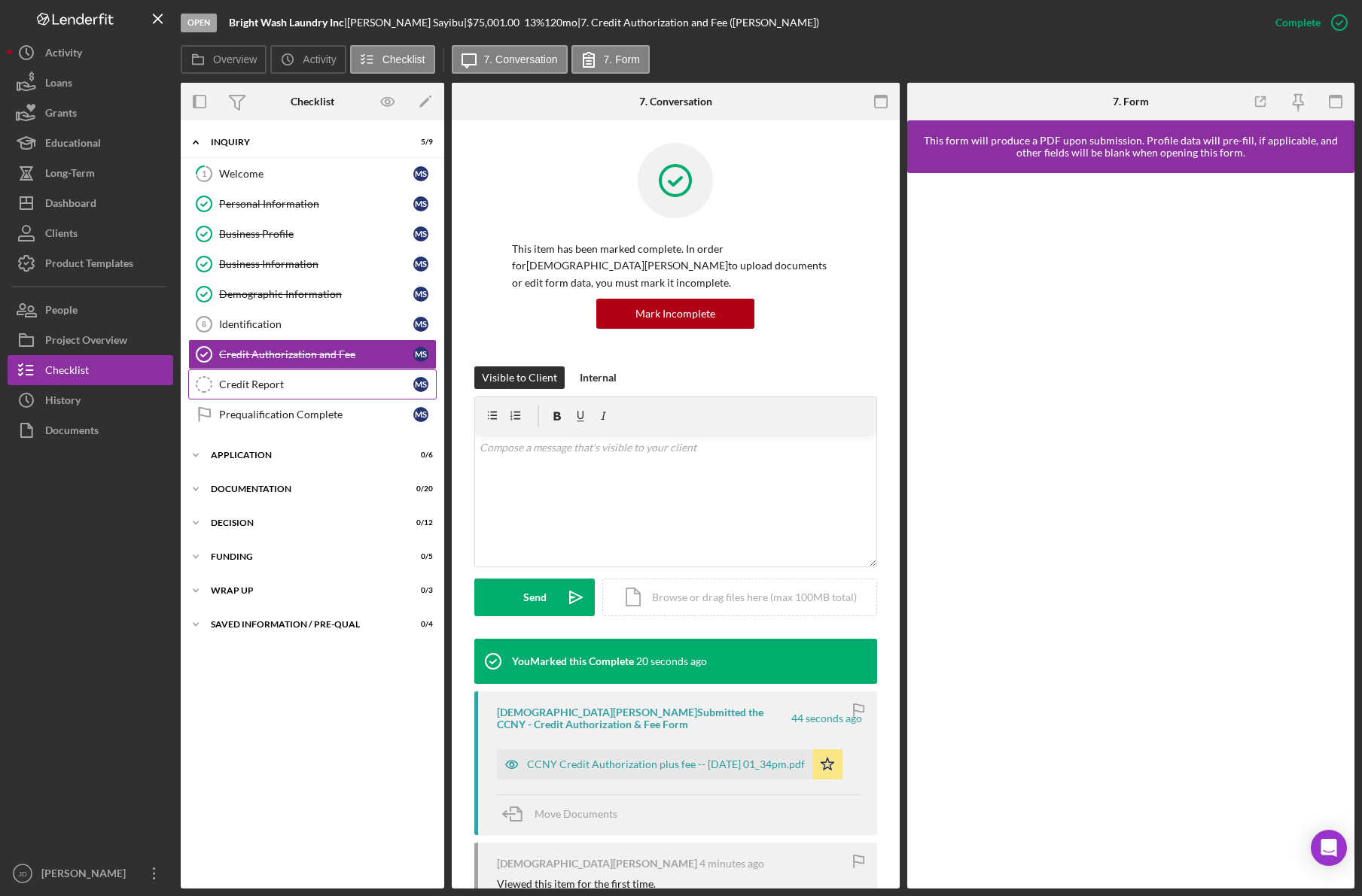
click at [263, 384] on div "Credit Report" at bounding box center [315, 384] width 194 height 12
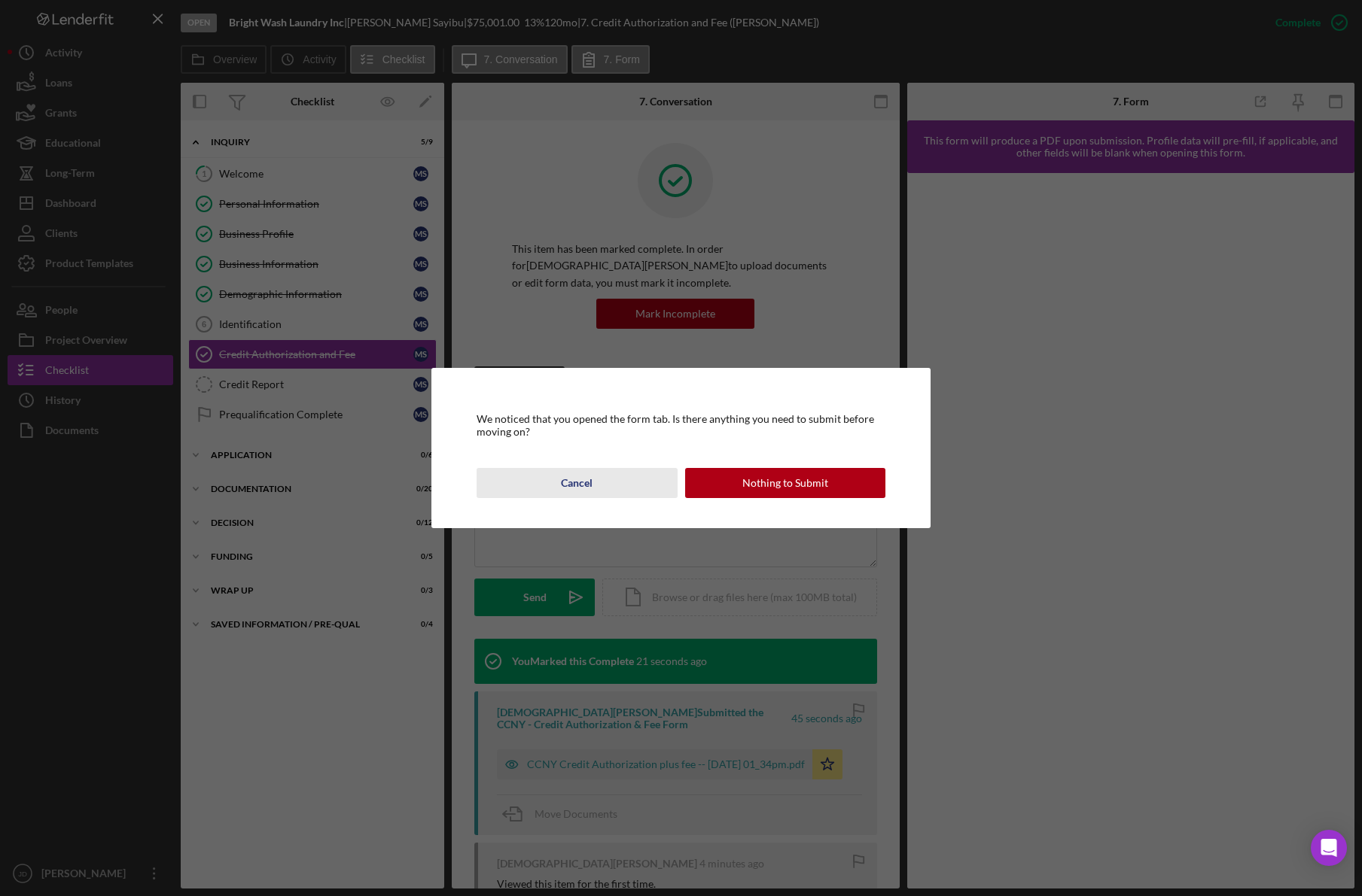
click at [583, 484] on div "Cancel" at bounding box center [576, 483] width 31 height 30
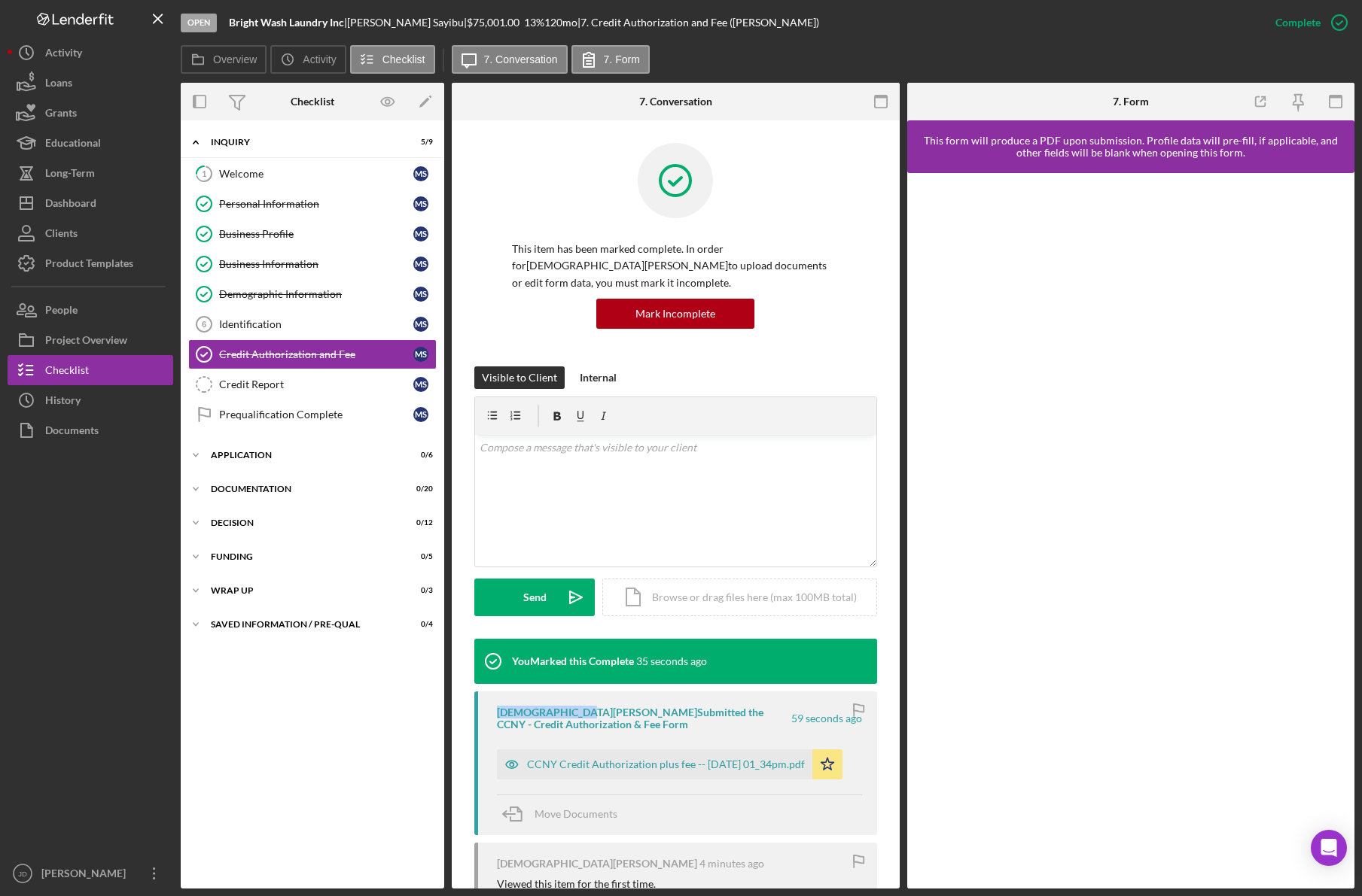
drag, startPoint x: 494, startPoint y: 693, endPoint x: 586, endPoint y: 699, distance: 92.2
click at [586, 699] on div "[PERSON_NAME] Submitted the CCNY - Credit Authorization & Fee Form 59 seconds a…" at bounding box center [676, 763] width 403 height 144
copy div "[DEMOGRAPHIC_DATA][PERSON_NAME]"
click at [742, 709] on div "[DEMOGRAPHIC_DATA][PERSON_NAME] Submitted the CCNY - Credit Authorization & Fee…" at bounding box center [646, 718] width 298 height 24
click at [805, 713] on time "5 minutes ago" at bounding box center [829, 718] width 64 height 12
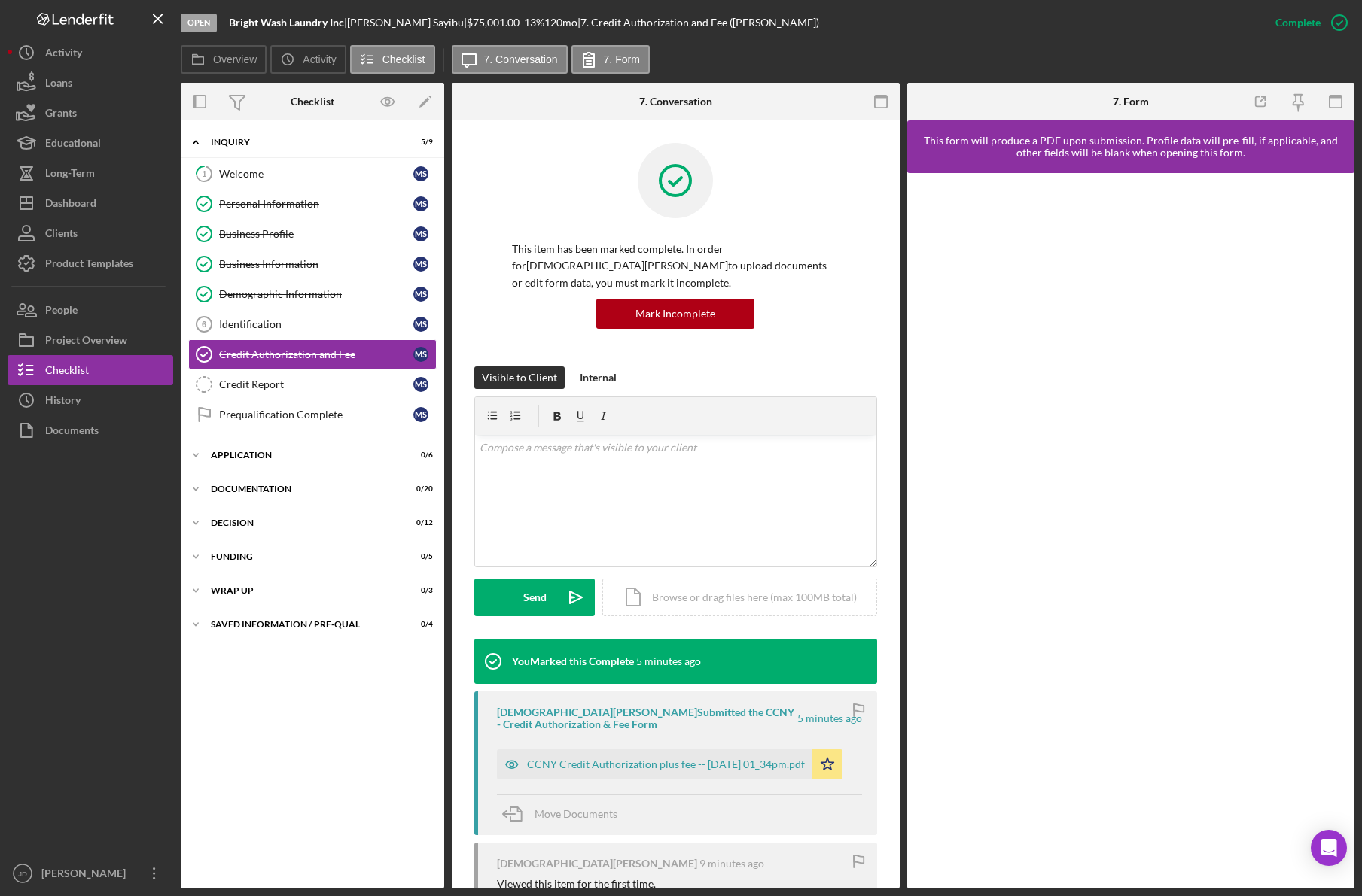
click at [748, 707] on div "[DEMOGRAPHIC_DATA][PERSON_NAME] Submitted the CCNY - Credit Authorization & Fee…" at bounding box center [646, 718] width 298 height 24
click at [646, 710] on div "[DEMOGRAPHIC_DATA][PERSON_NAME] Submitted the CCNY - Credit Authorization & Fee…" at bounding box center [646, 718] width 298 height 24
click at [260, 174] on div "Welcome" at bounding box center [315, 173] width 194 height 12
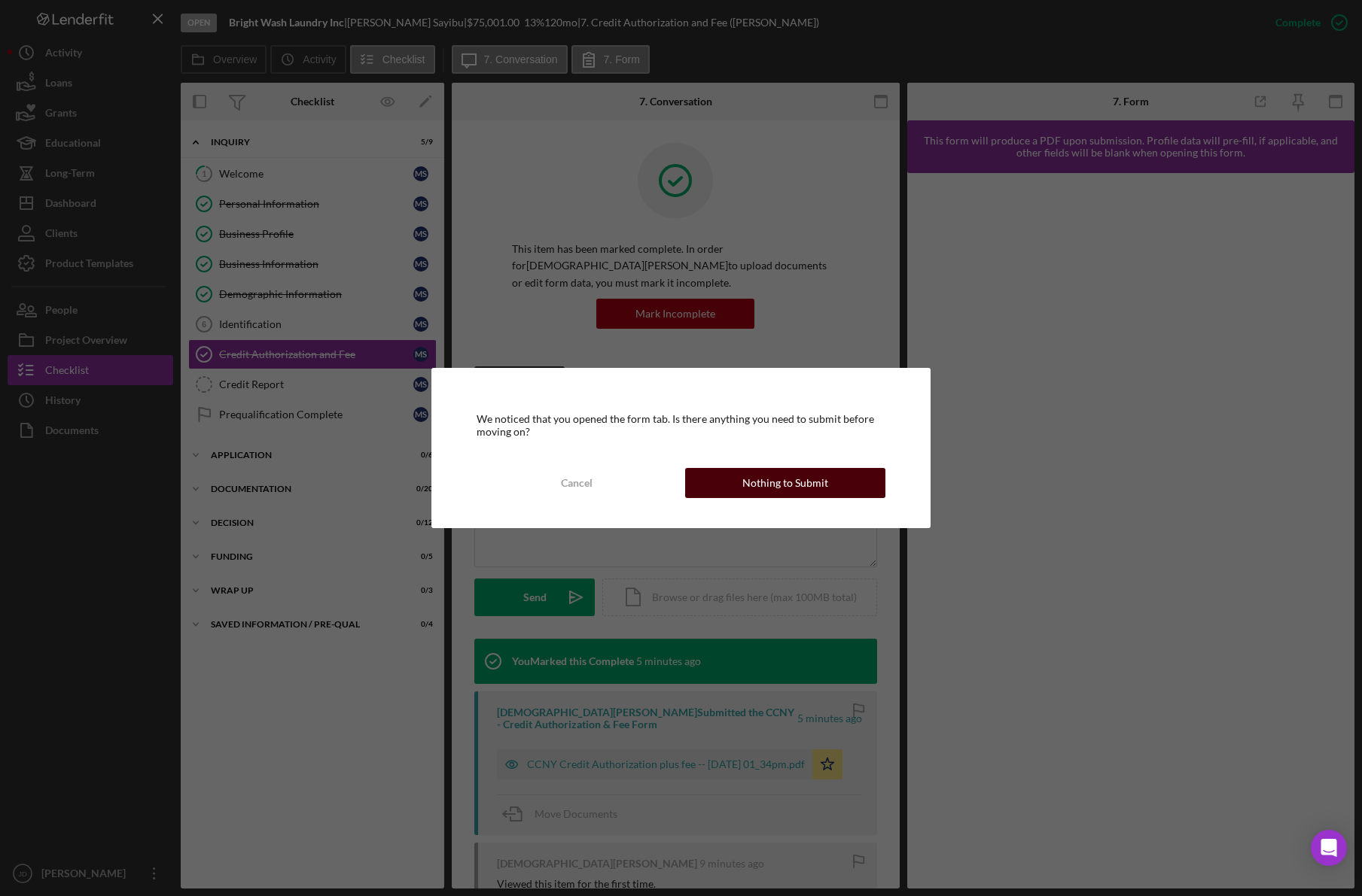
click at [797, 488] on div "Nothing to Submit" at bounding box center [786, 483] width 86 height 30
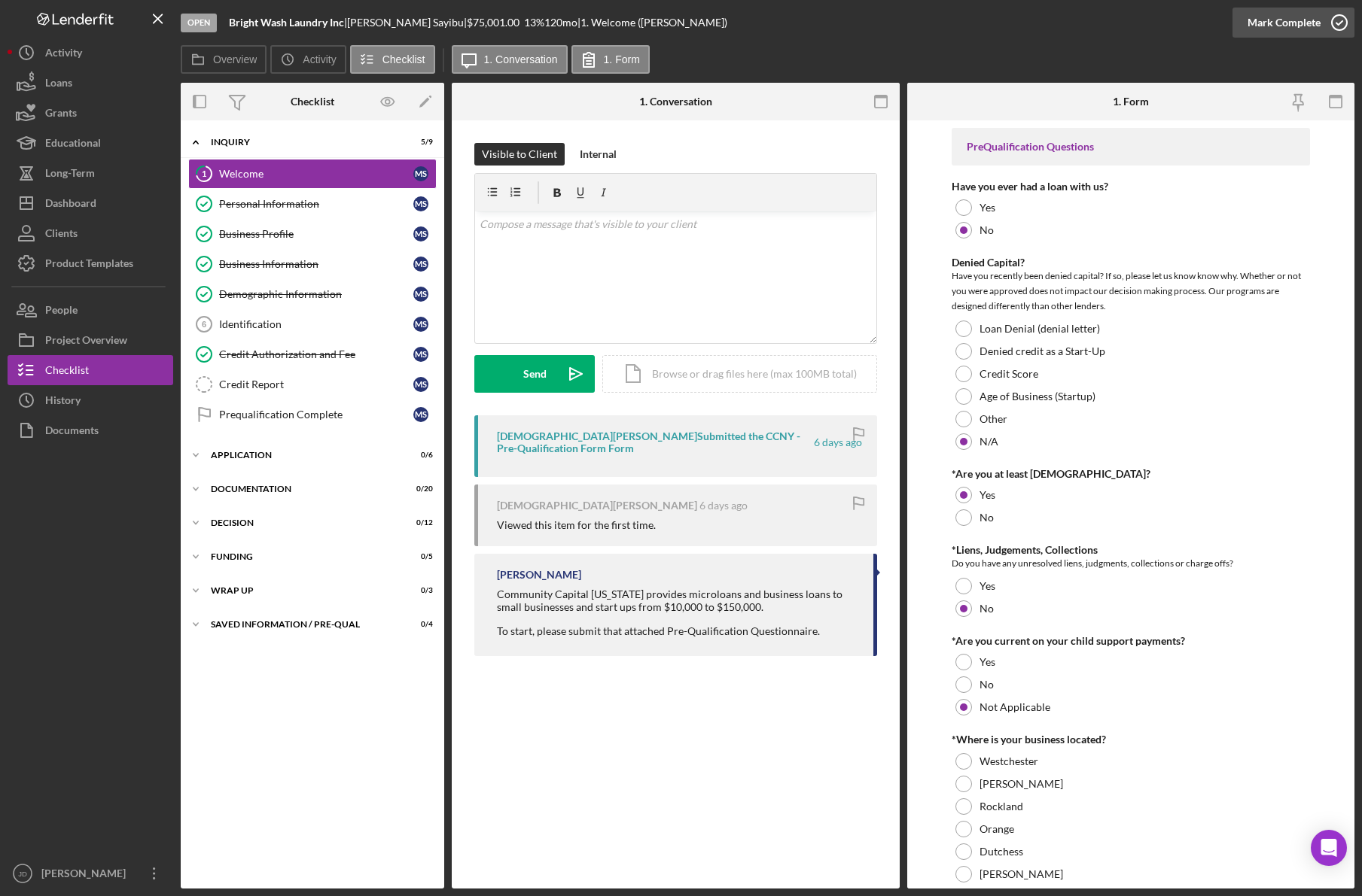
click at [1344, 24] on icon "button" at bounding box center [1340, 22] width 38 height 38
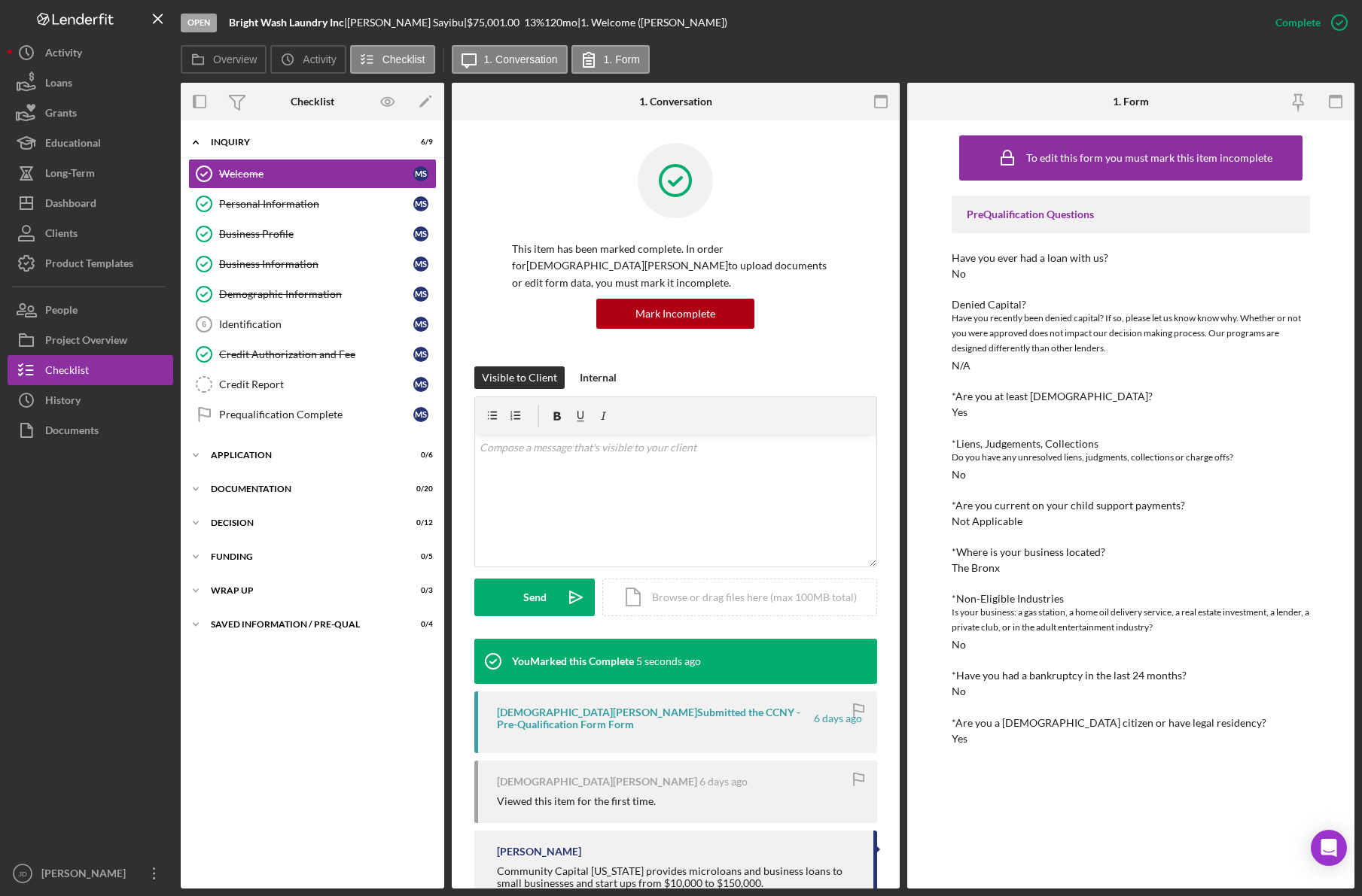
click at [534, 161] on div at bounding box center [676, 192] width 327 height 98
click at [260, 327] on div "Identification" at bounding box center [315, 323] width 194 height 12
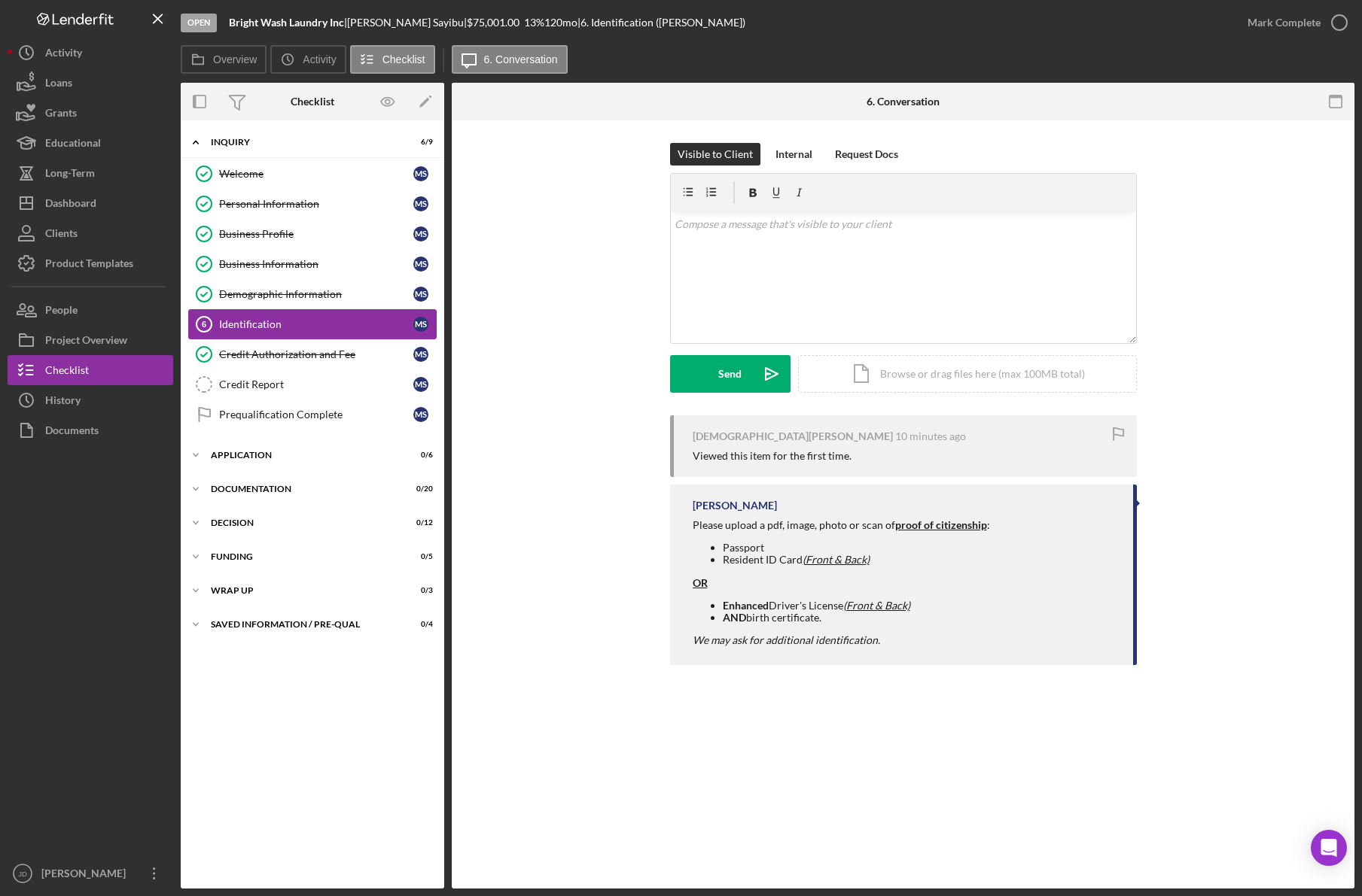
click at [260, 327] on div "Identification" at bounding box center [315, 323] width 194 height 12
click at [542, 335] on div "Visible to Client Internal Request Docs v Color teal Color pink Remove color Ad…" at bounding box center [903, 279] width 857 height 272
click at [93, 255] on div "Product Templates" at bounding box center [89, 265] width 88 height 34
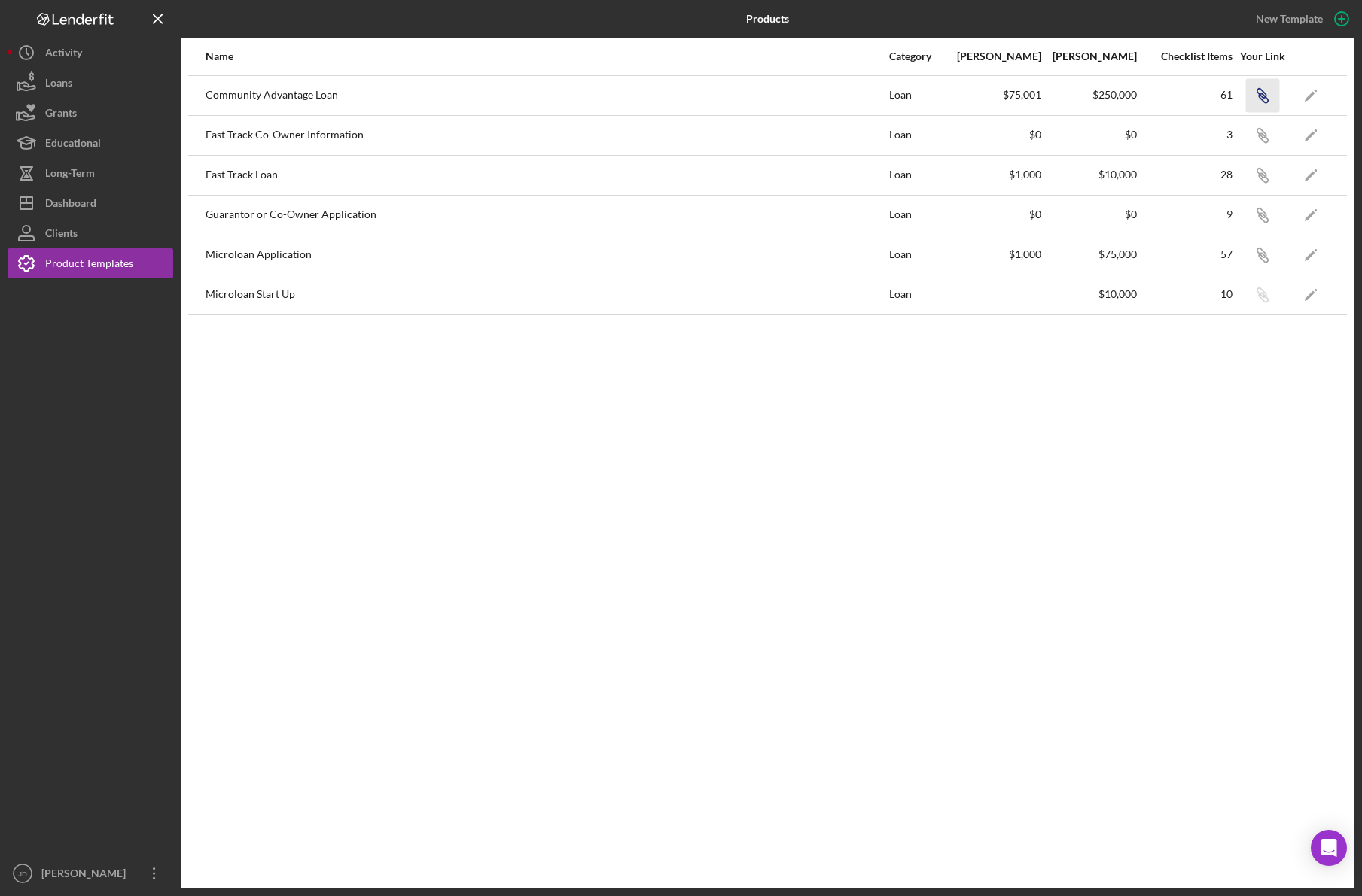
click at [1263, 97] on icon "button" at bounding box center [1261, 93] width 9 height 9
click at [90, 205] on div "Dashboard" at bounding box center [71, 205] width 51 height 34
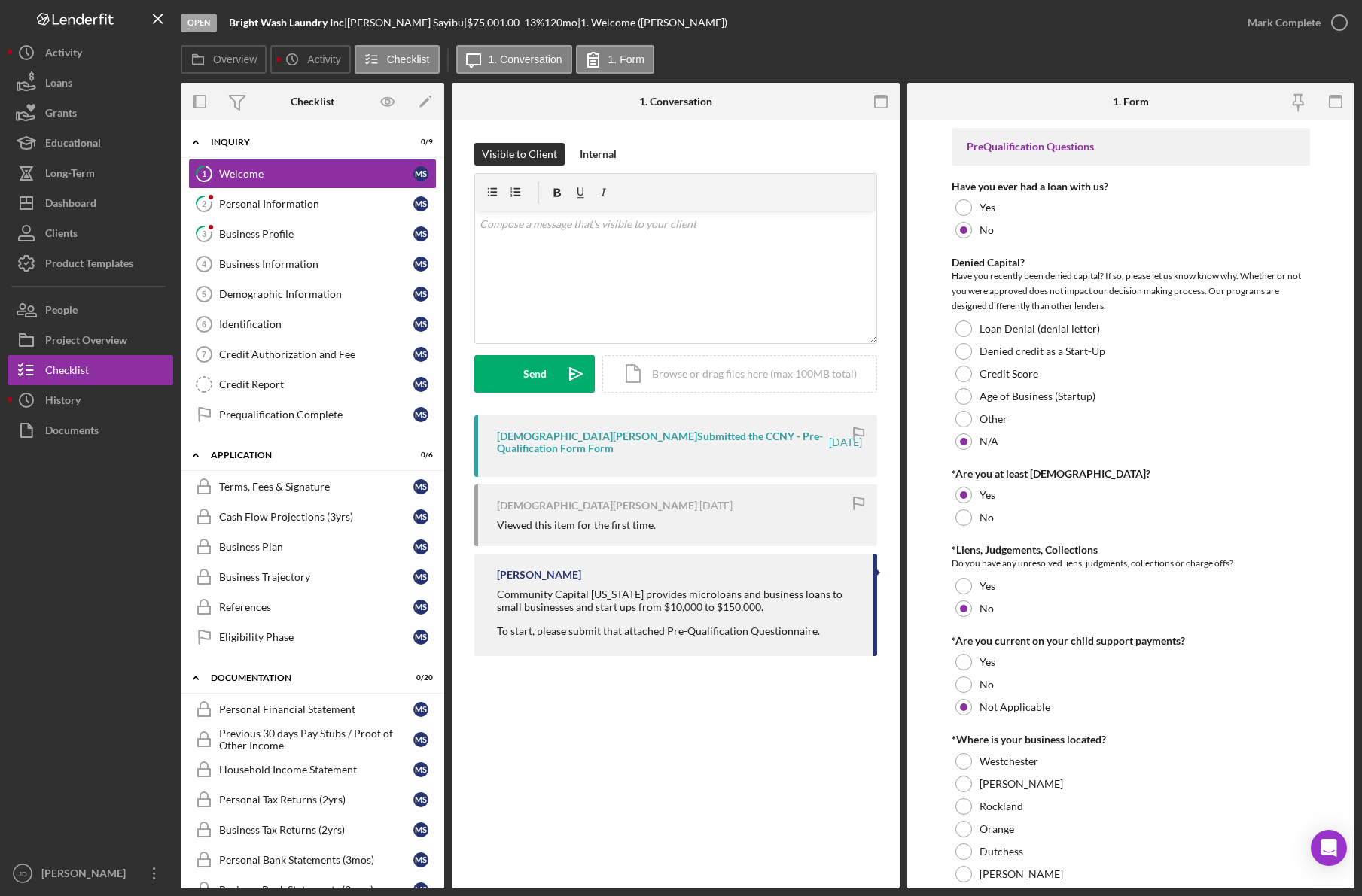
scroll to position [439, 0]
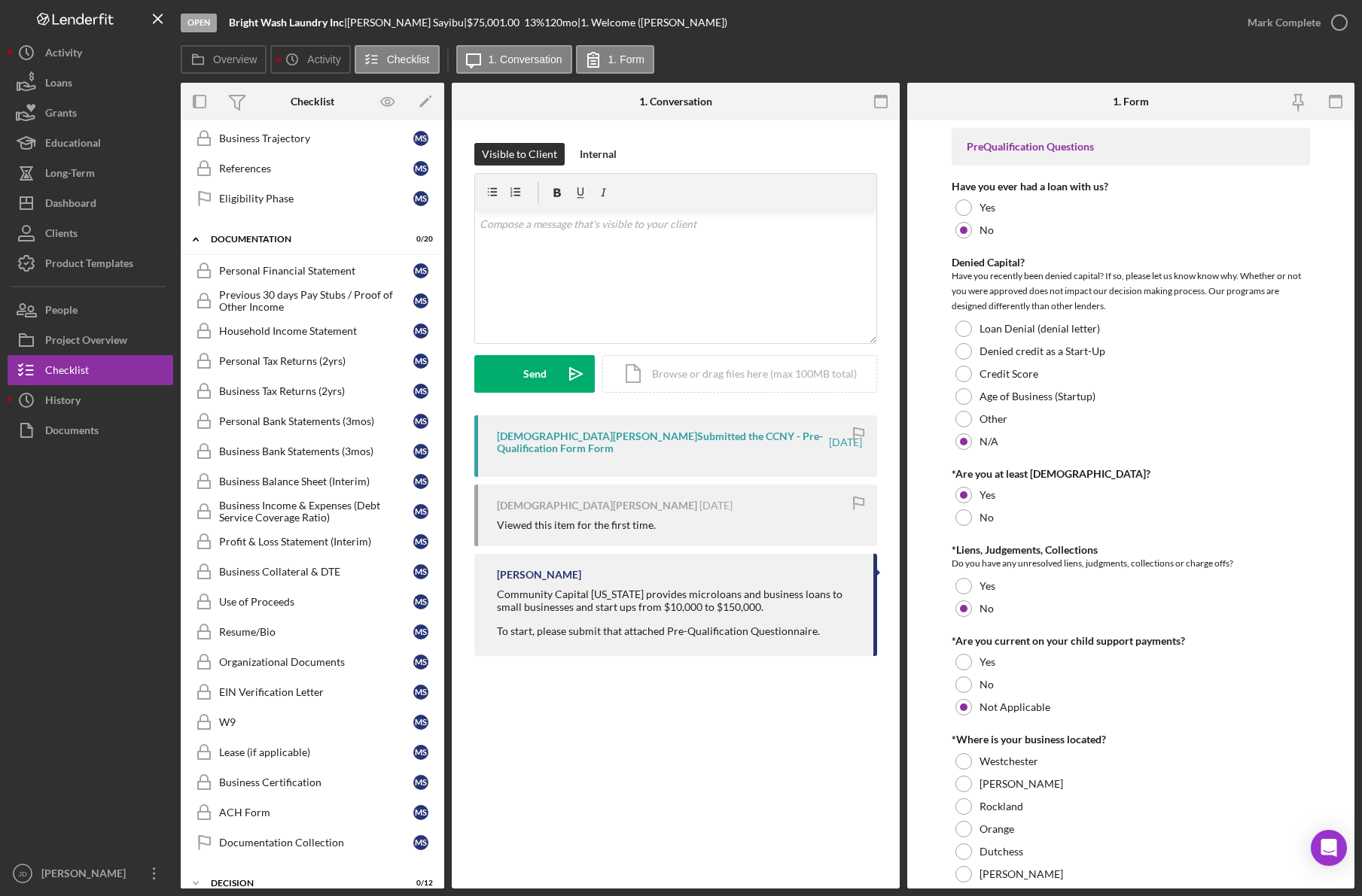
click at [970, 50] on div "Overview Icon/History Activity Checklist Icon/Message 1. Conversation 1. Form" at bounding box center [767, 61] width 1173 height 30
click at [84, 209] on div "Dashboard" at bounding box center [71, 205] width 51 height 34
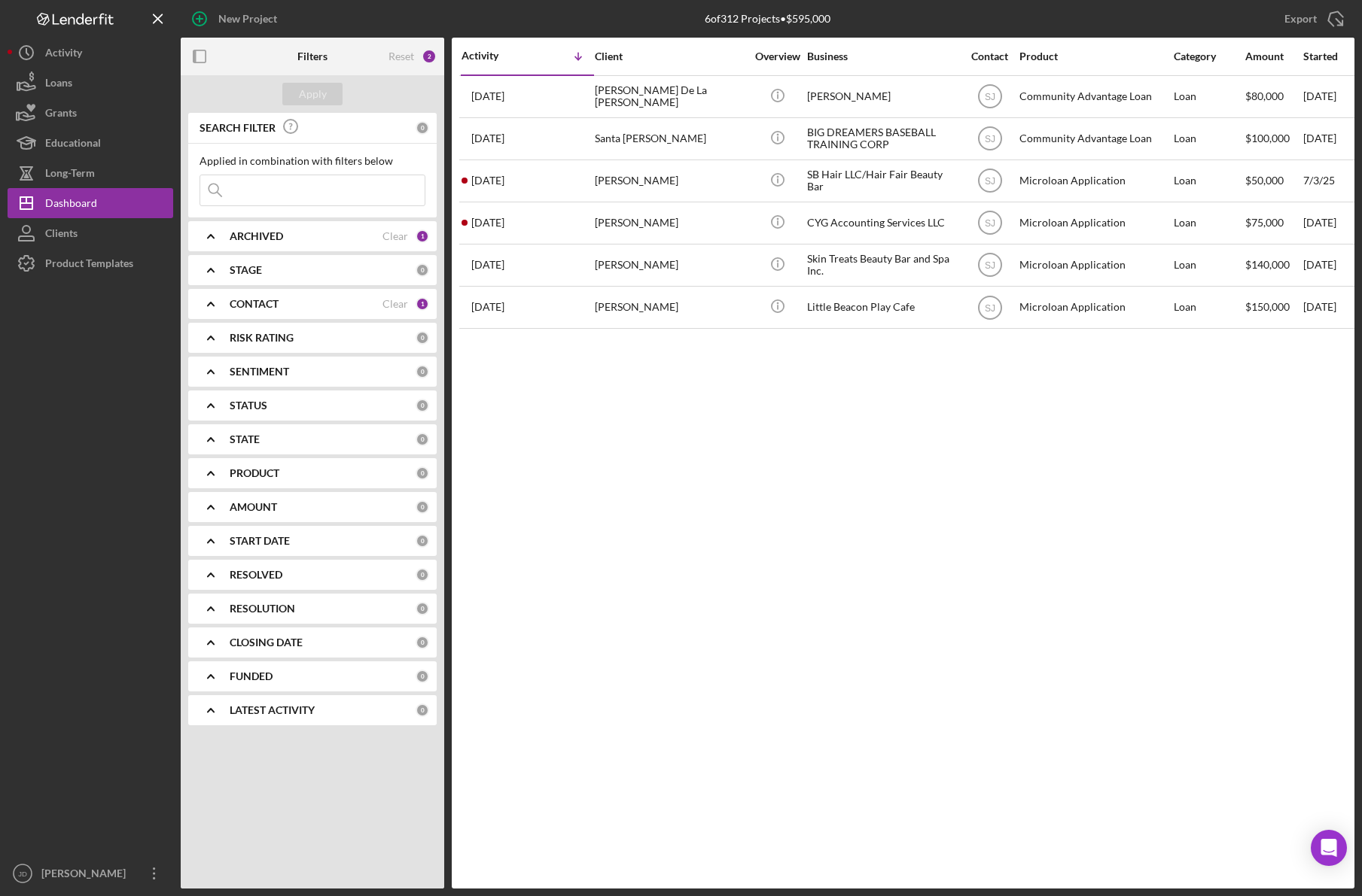
click at [203, 294] on icon "Icon/Expander" at bounding box center [211, 304] width 38 height 38
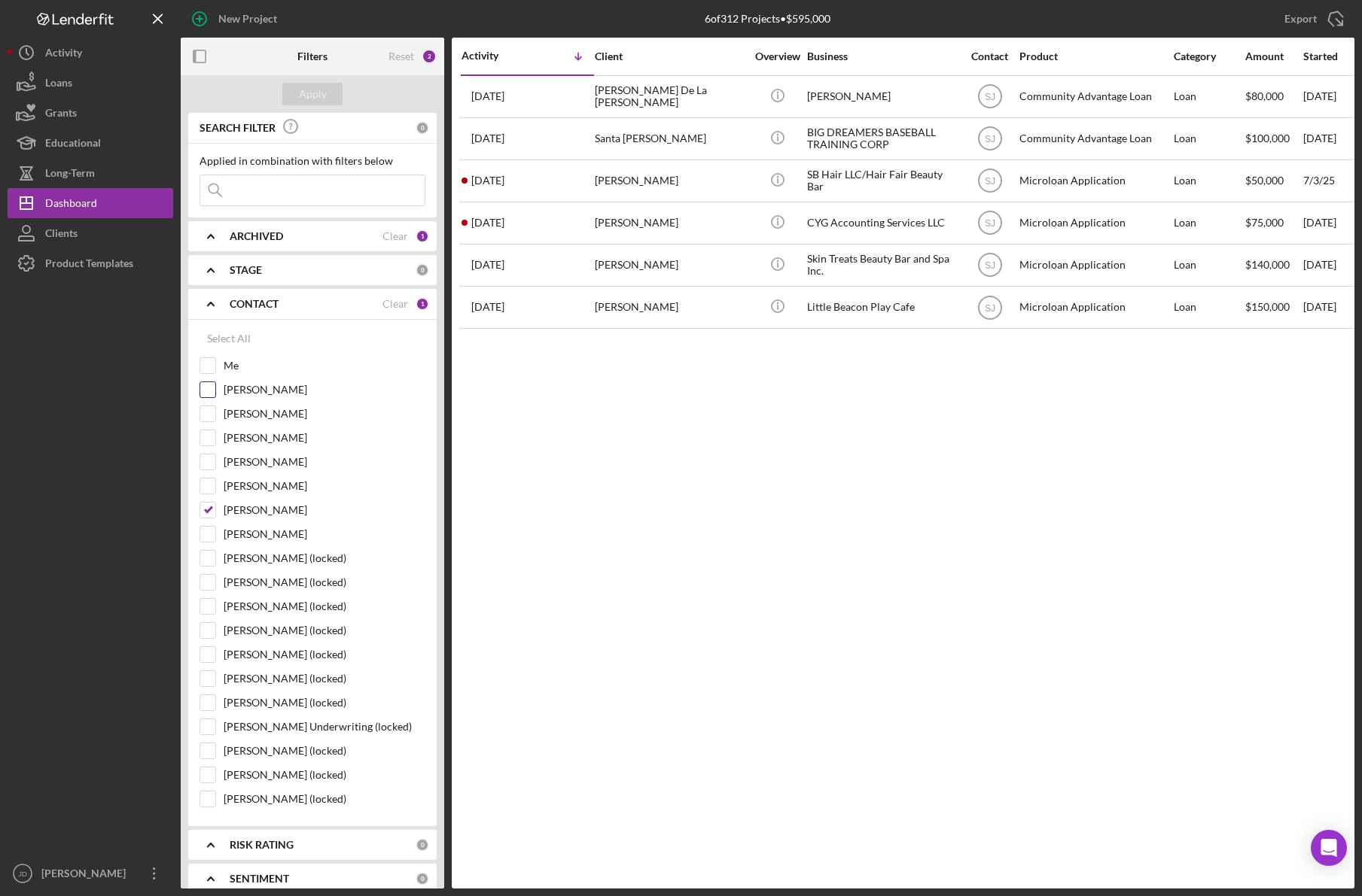
click at [213, 387] on input "[PERSON_NAME]" at bounding box center [207, 389] width 15 height 15
checkbox input "false"
click at [212, 368] on input "Me" at bounding box center [207, 365] width 15 height 15
checkbox input "true"
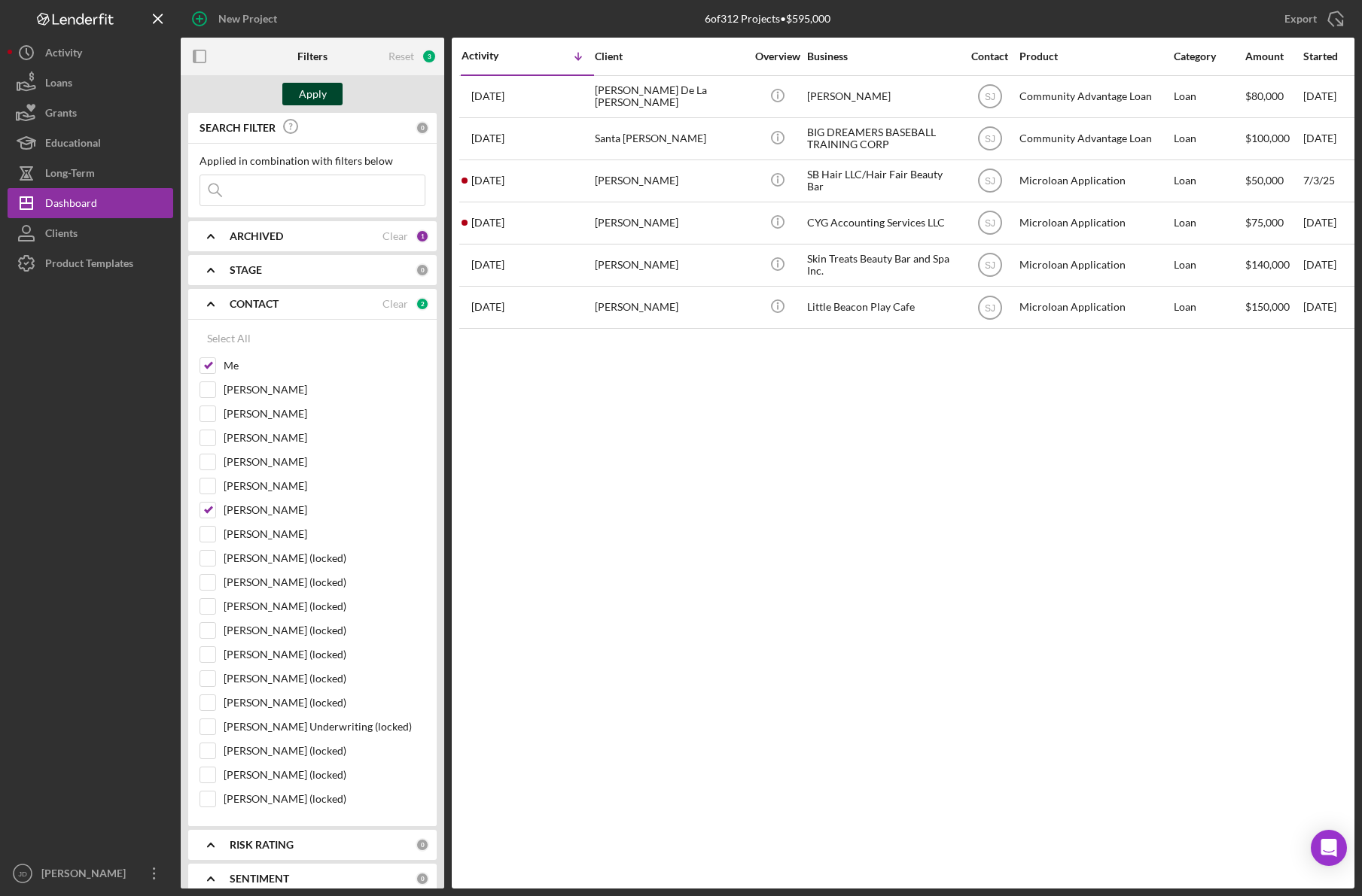
click at [316, 96] on div "Apply" at bounding box center [312, 94] width 28 height 22
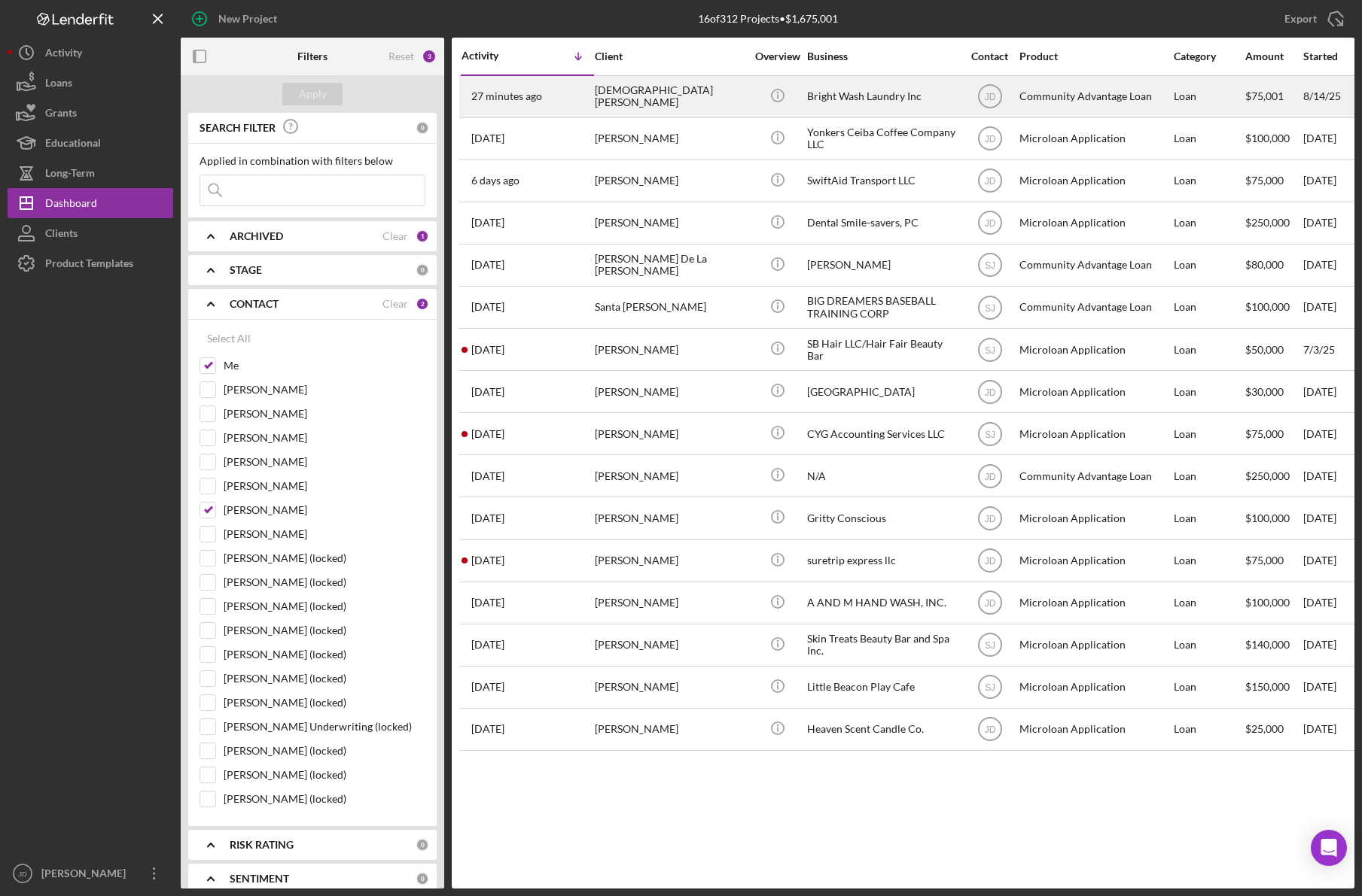
click at [862, 100] on div "Bright Wash Laundry Inc" at bounding box center [882, 96] width 150 height 40
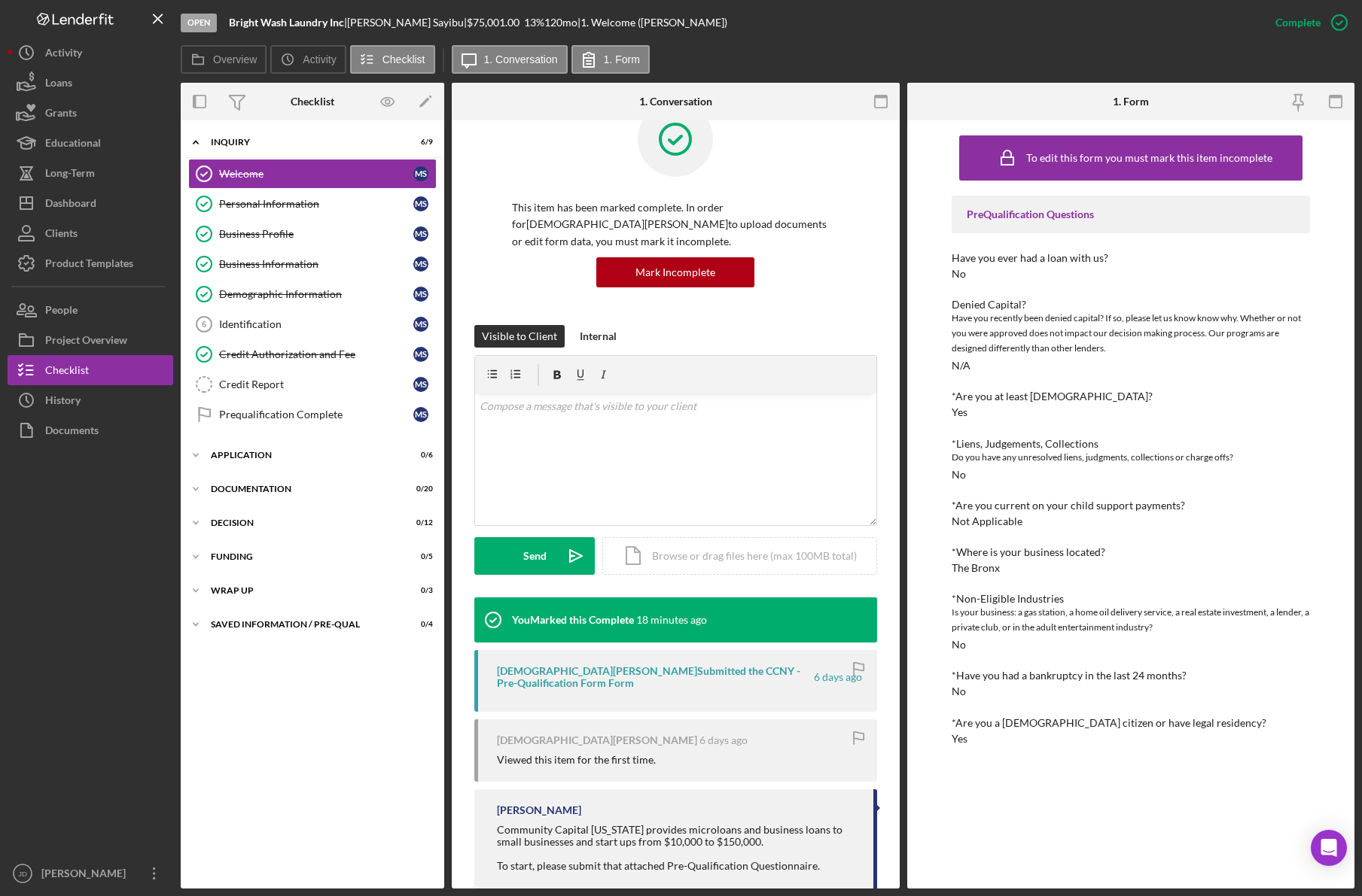
scroll to position [57, 0]
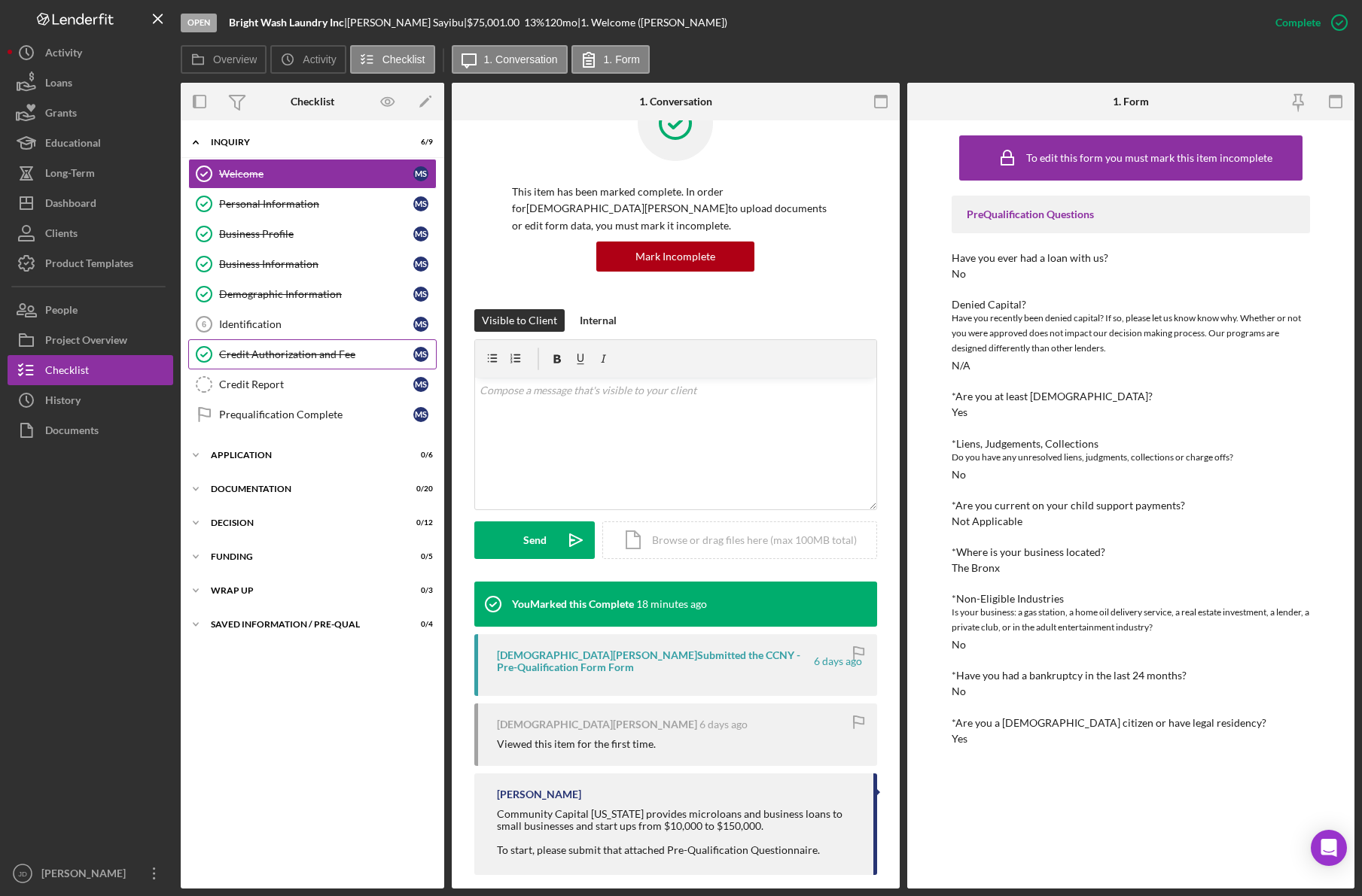
click at [261, 351] on div "Credit Authorization and Fee" at bounding box center [315, 354] width 194 height 12
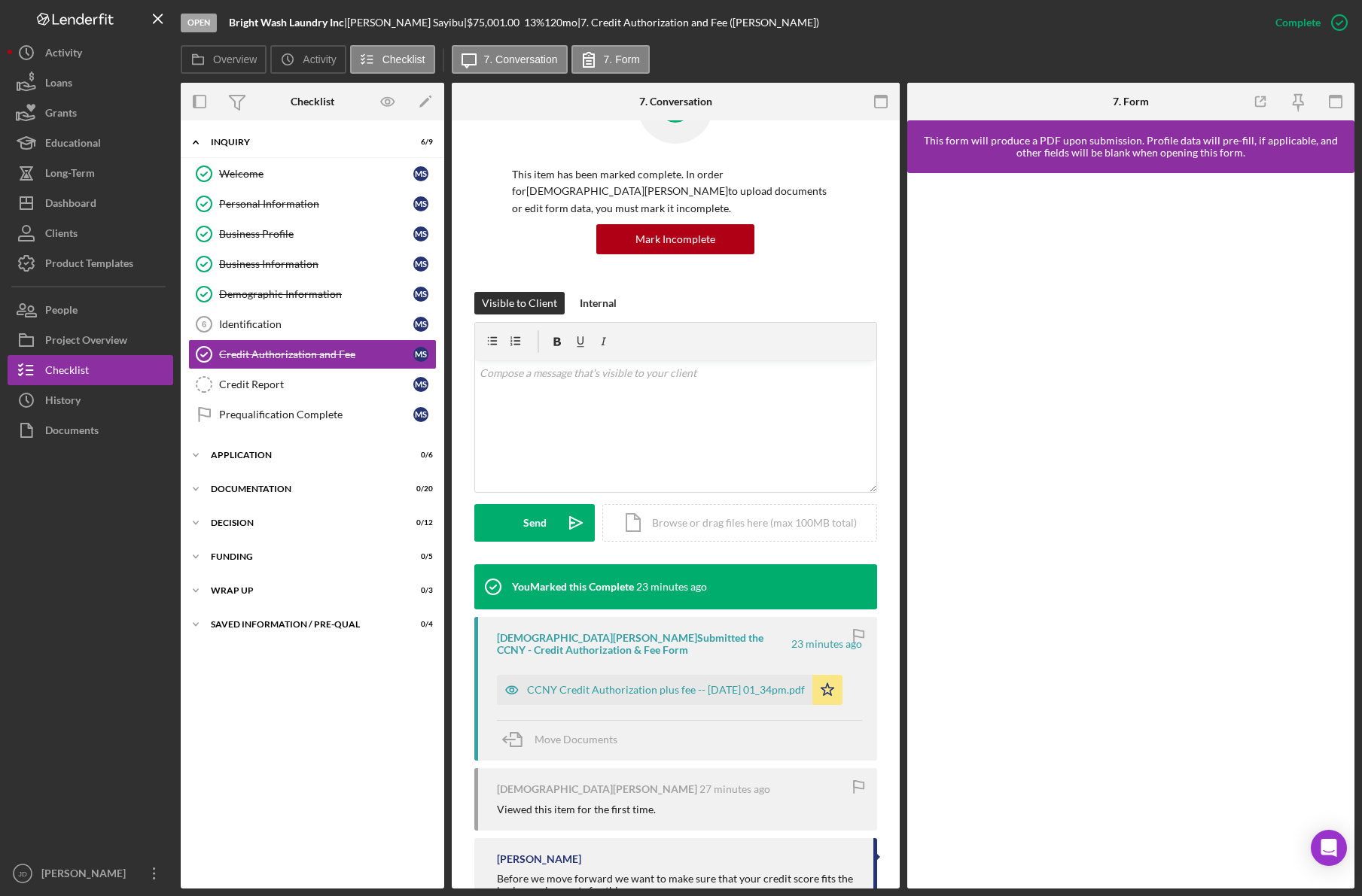
scroll to position [139, 0]
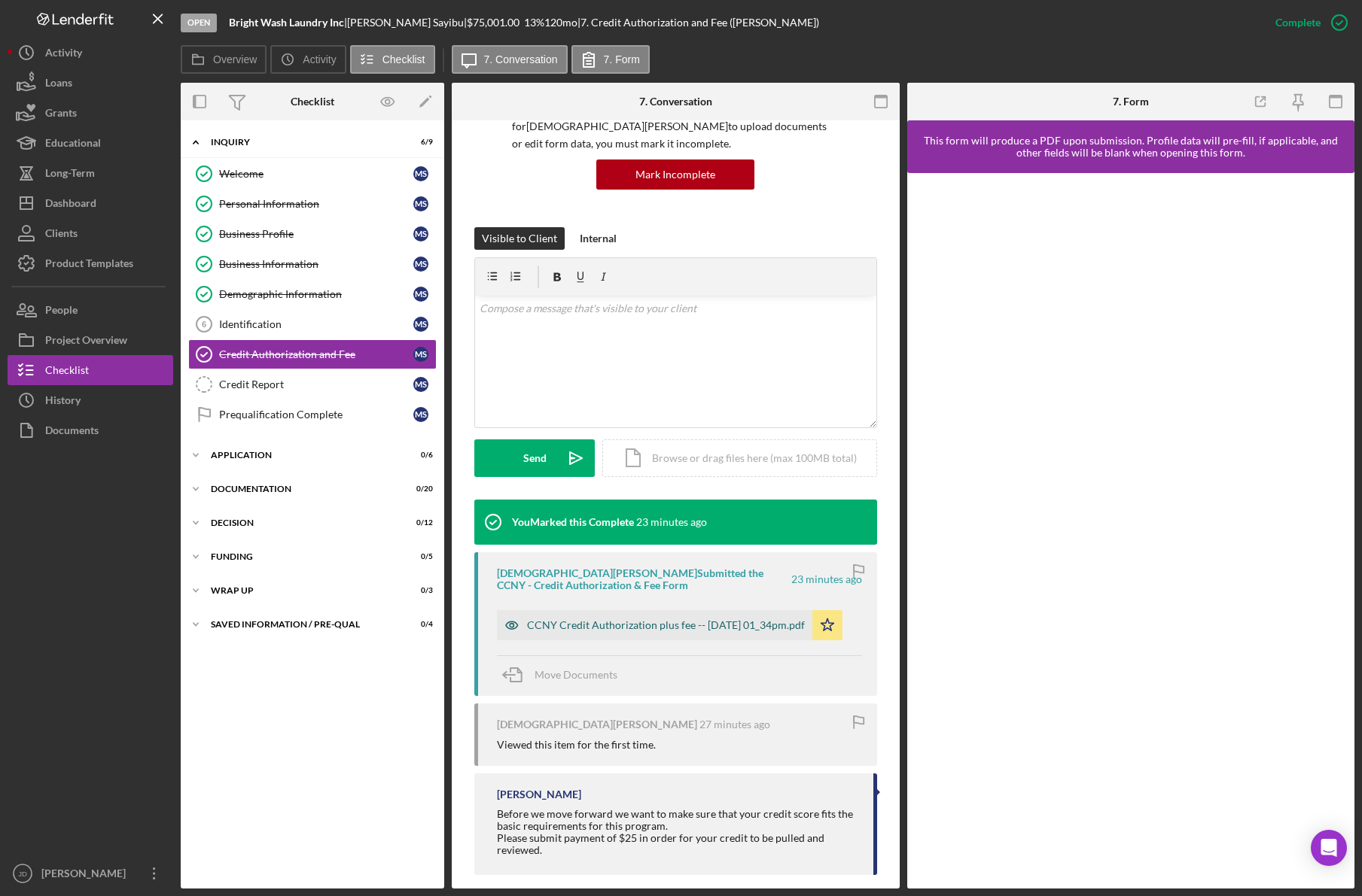
click at [666, 619] on div "CCNY Credit Authorization plus fee -- [DATE] 01_34pm.pdf" at bounding box center [666, 624] width 278 height 12
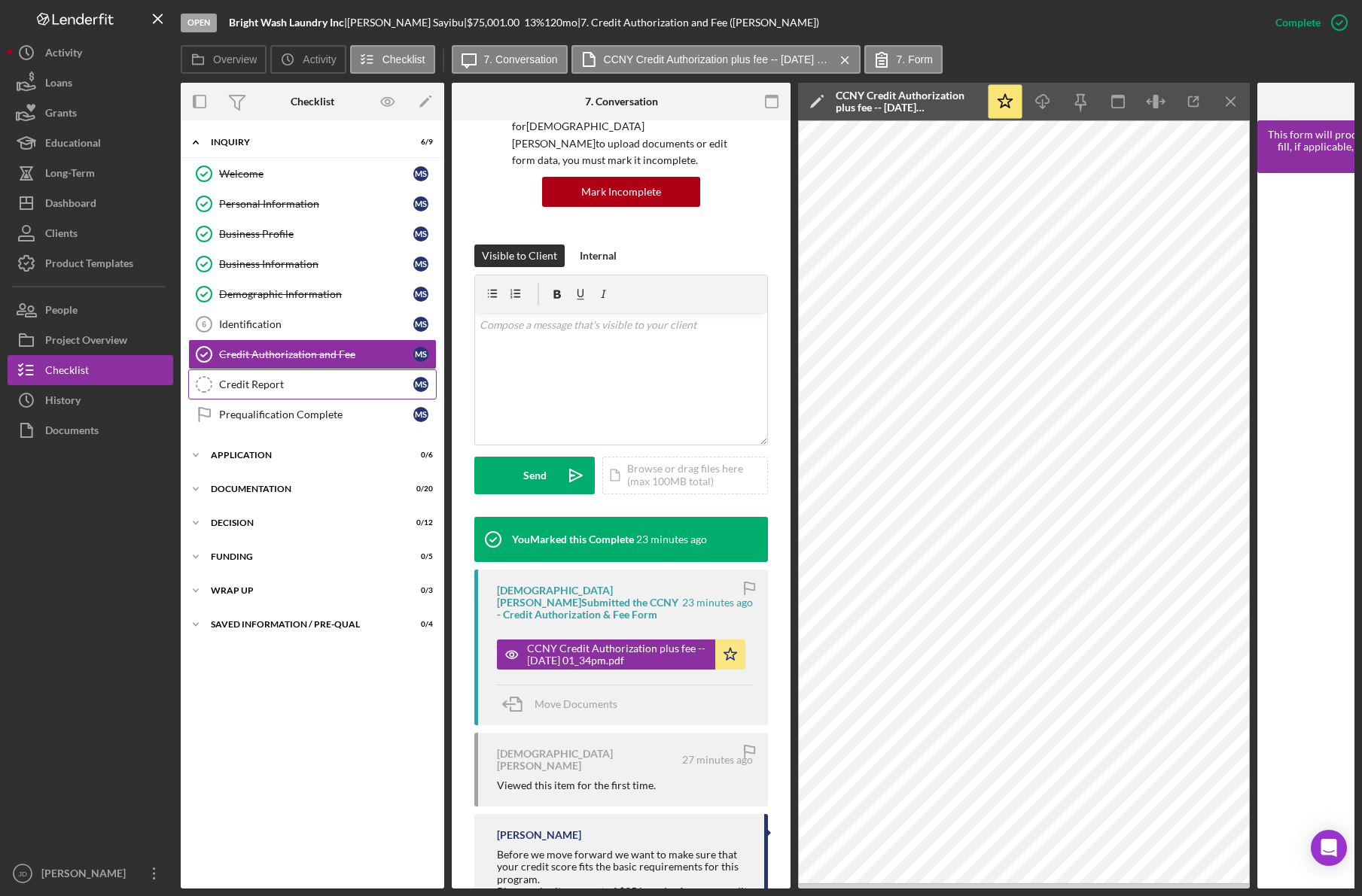
click at [274, 380] on div "Credit Report" at bounding box center [315, 384] width 194 height 12
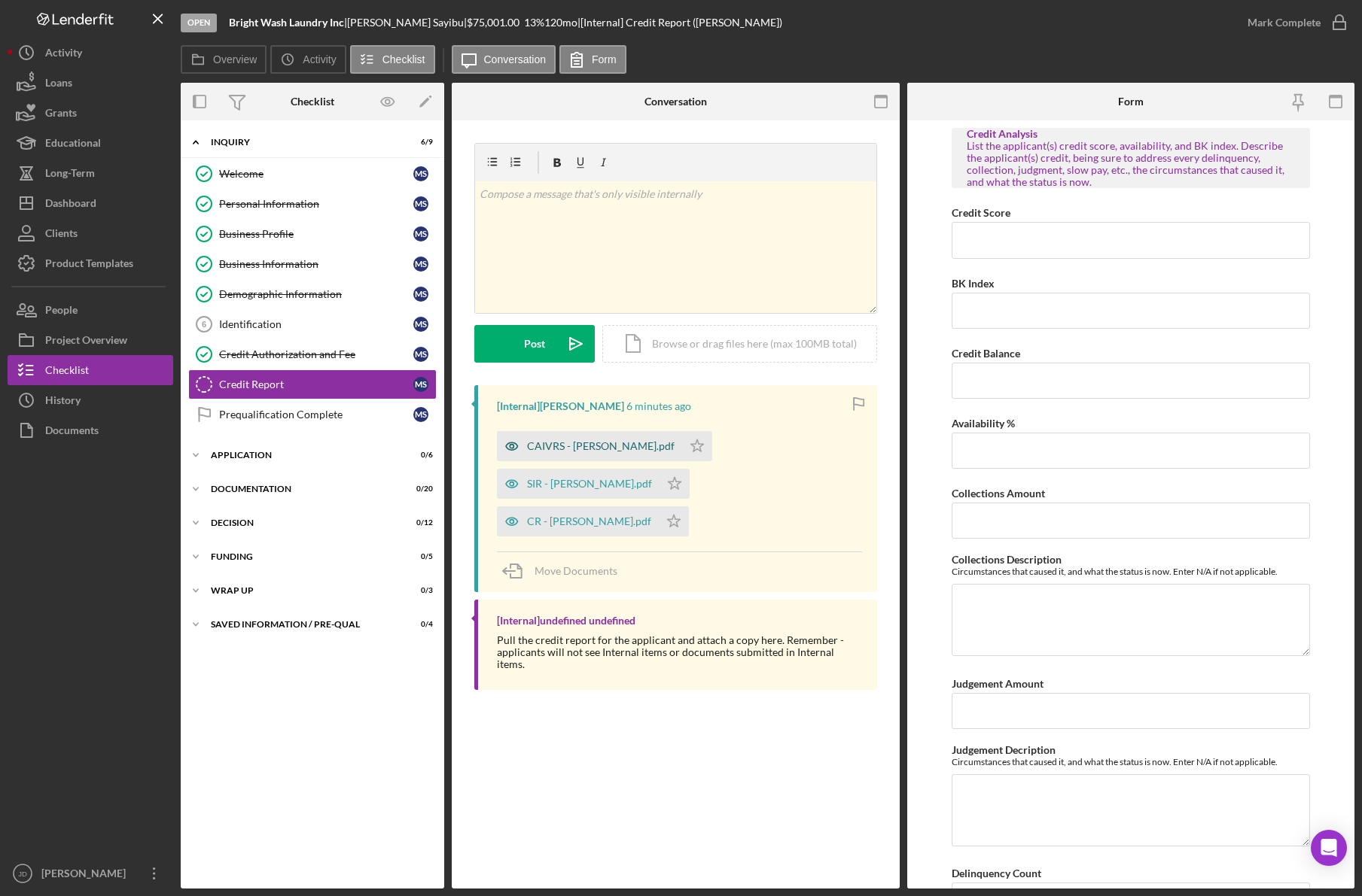
click at [617, 439] on div "CAIVRS - Sayibu Mohammed.pdf" at bounding box center [589, 447] width 185 height 30
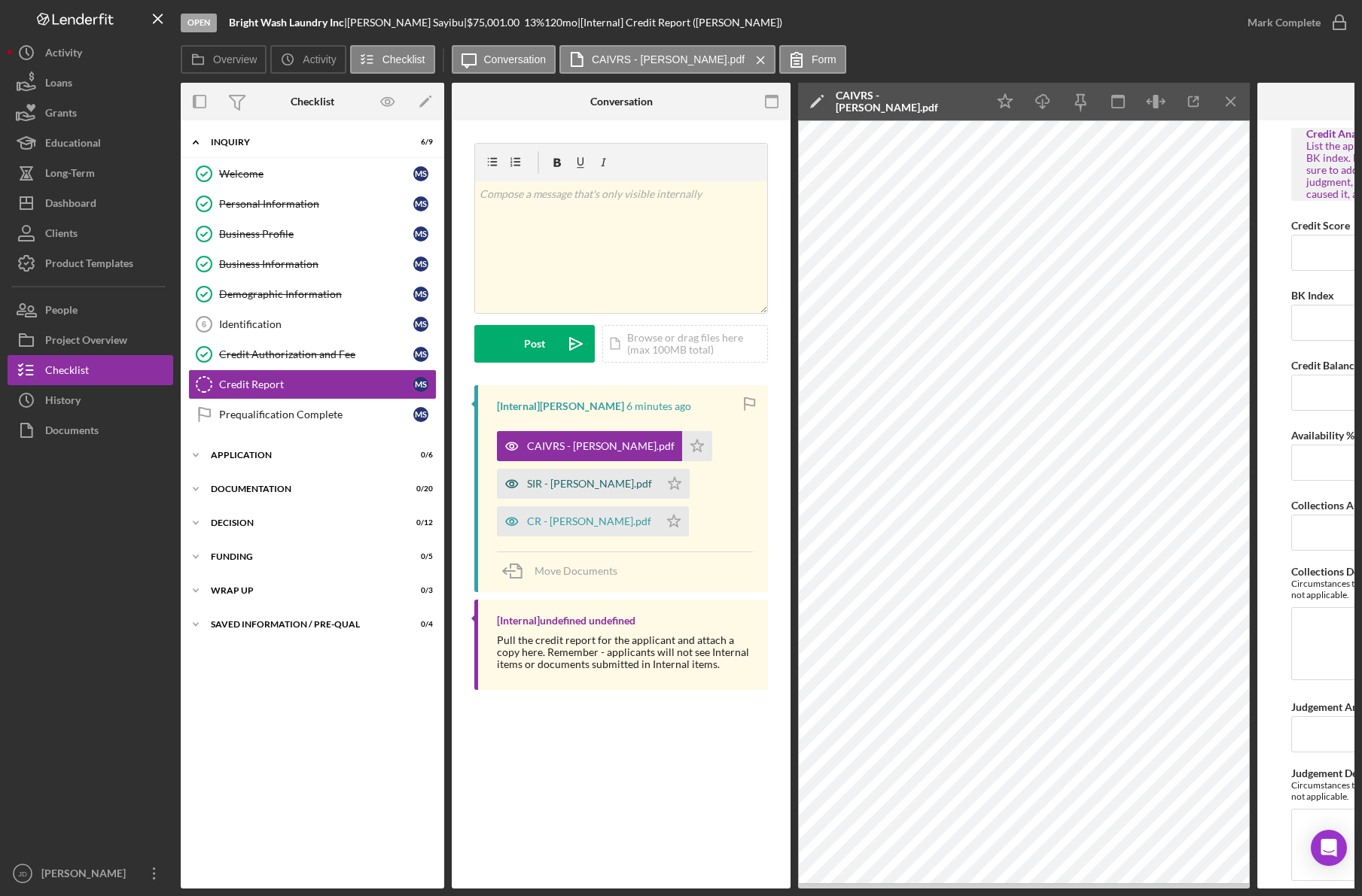
click at [570, 488] on div "SIR - Sayibu Mohammed.pdf" at bounding box center [590, 483] width 125 height 12
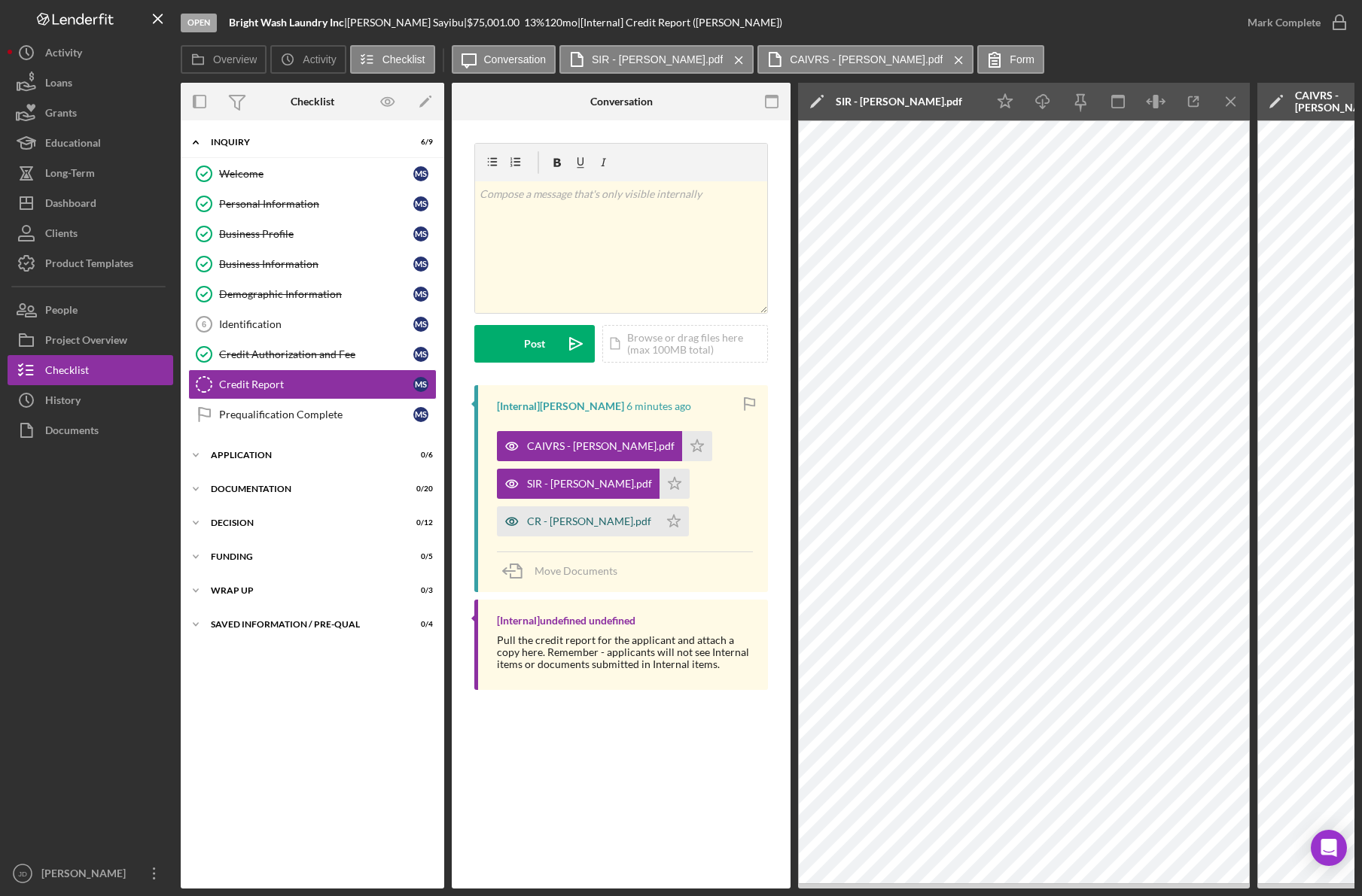
click at [576, 515] on div "CR - Sayibu Mohammed.pdf" at bounding box center [589, 521] width 124 height 12
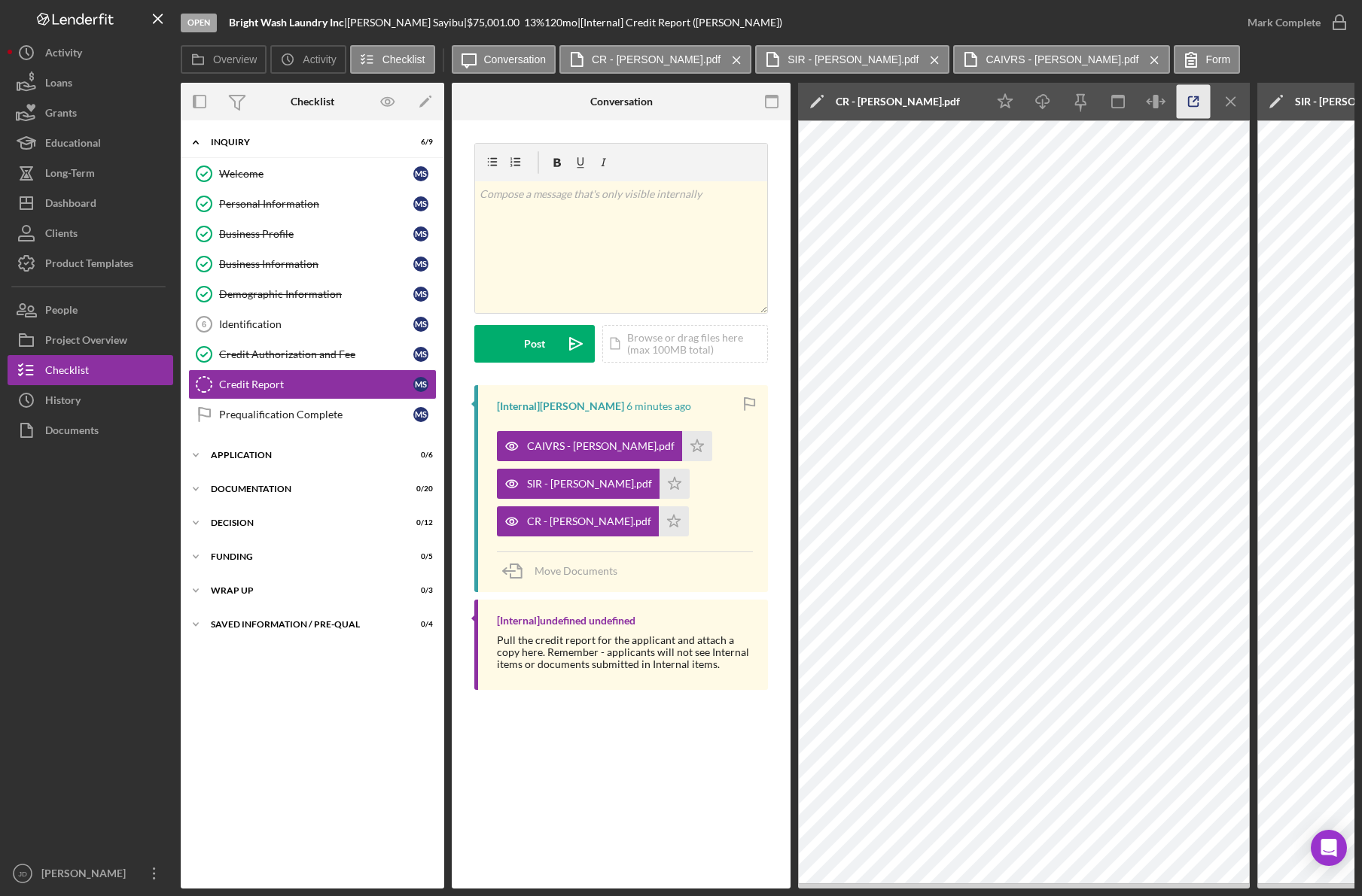
click at [1193, 104] on icon "button" at bounding box center [1194, 102] width 34 height 34
